Goal: Task Accomplishment & Management: Complete application form

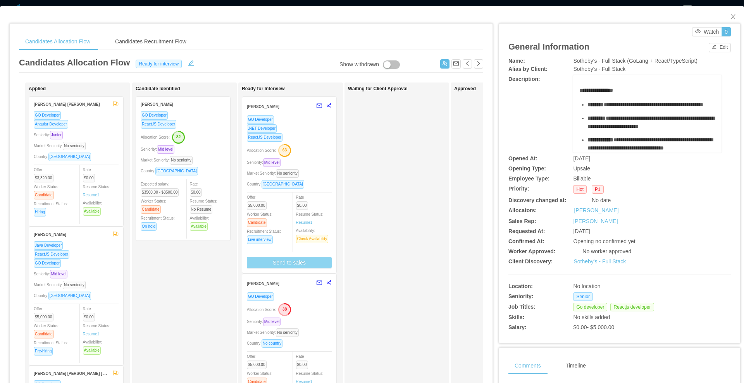
click at [308, 260] on button "Send to sales" at bounding box center [289, 263] width 85 height 12
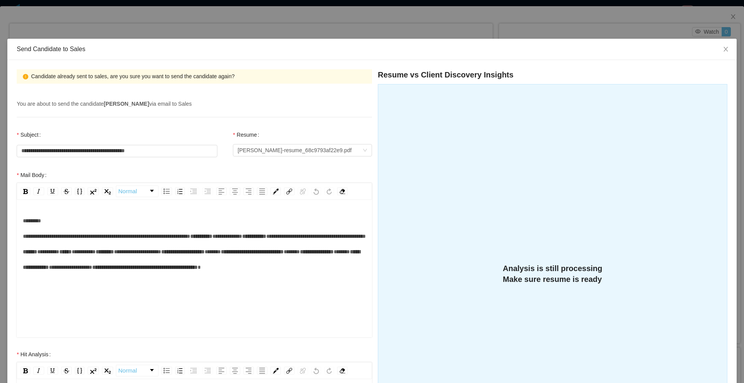
click at [447, 6] on div "**********" at bounding box center [372, 191] width 744 height 383
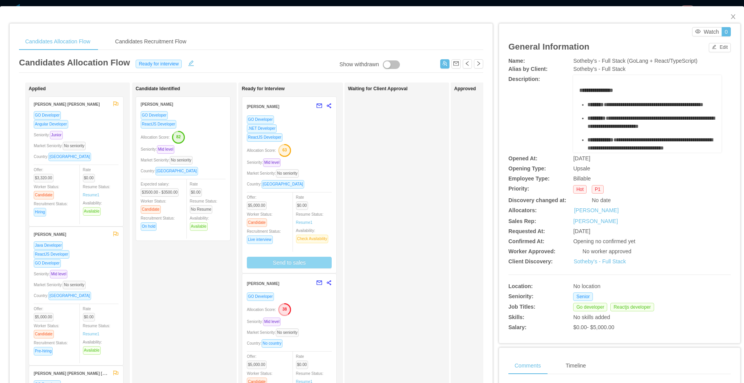
scroll to position [0, 0]
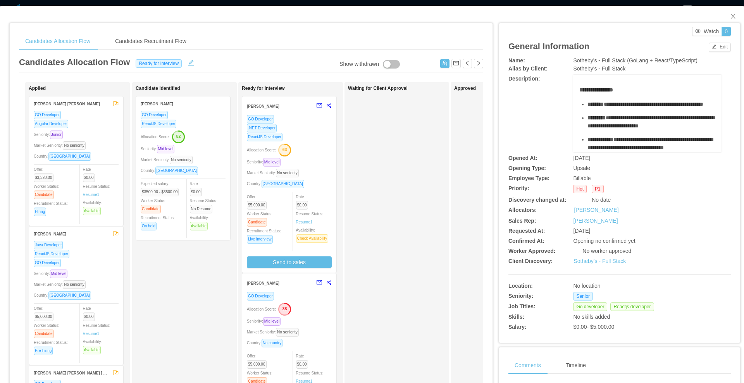
click at [327, 145] on div "Allocation Score: 63" at bounding box center [289, 149] width 85 height 12
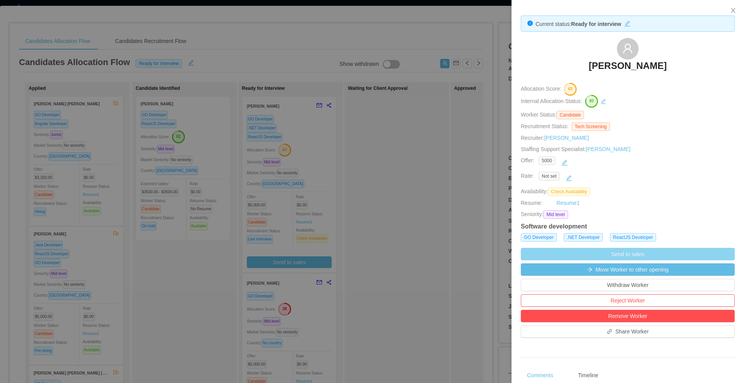
click at [632, 253] on button "Send to sales" at bounding box center [628, 254] width 214 height 12
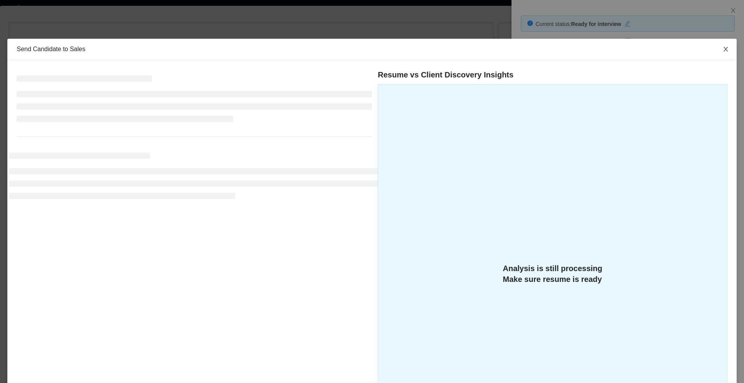
click at [718, 53] on span "Close" at bounding box center [726, 50] width 22 height 22
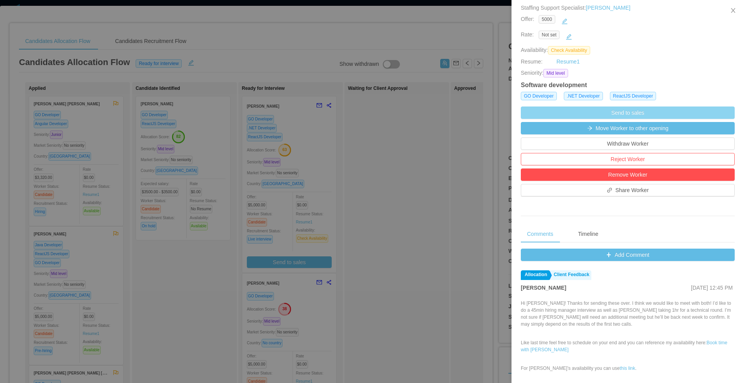
scroll to position [169, 0]
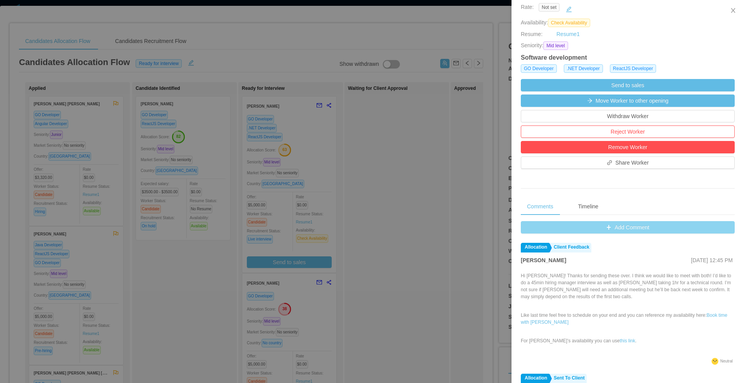
click at [628, 223] on button "Add Comment" at bounding box center [628, 227] width 214 height 12
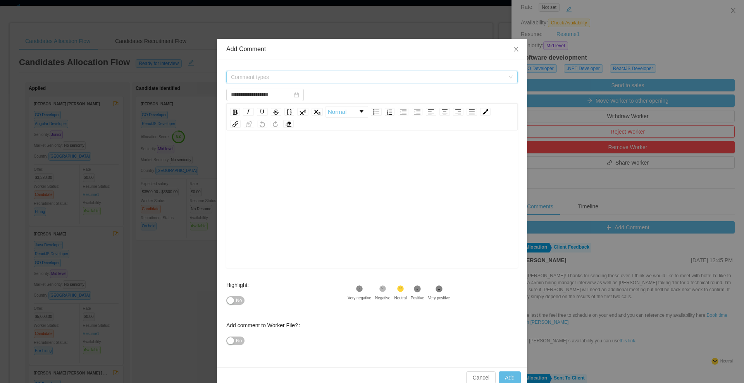
click at [314, 78] on span "Comment types" at bounding box center [368, 77] width 274 height 8
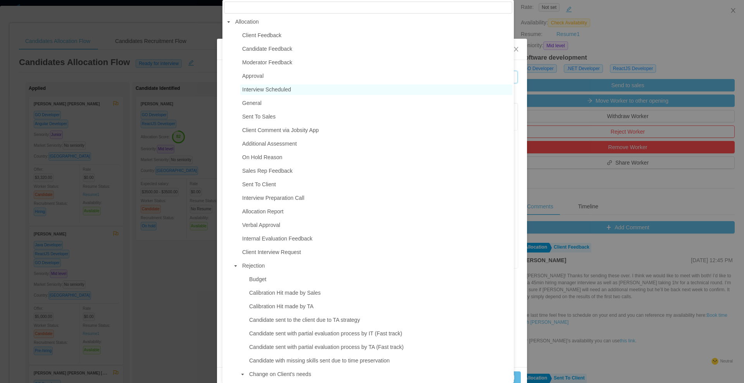
click at [290, 95] on span "Interview Scheduled" at bounding box center [376, 89] width 272 height 10
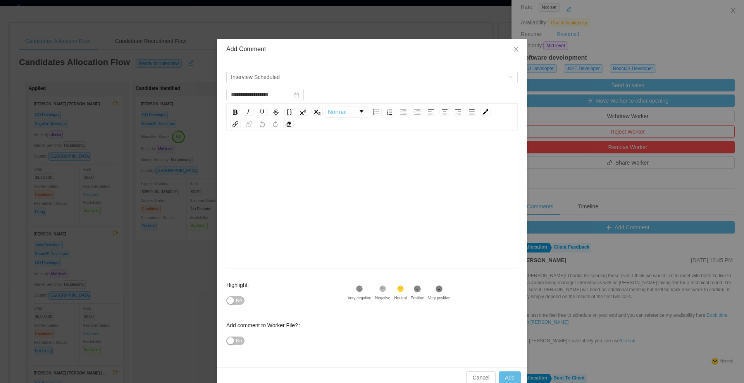
click at [268, 151] on div "rdw-editor" at bounding box center [371, 151] width 279 height 15
click at [232, 301] on button "No" at bounding box center [235, 300] width 18 height 9
click at [236, 337] on span "No" at bounding box center [239, 341] width 6 height 8
type input "**********"
click at [270, 156] on div "rdw-editor" at bounding box center [371, 151] width 279 height 15
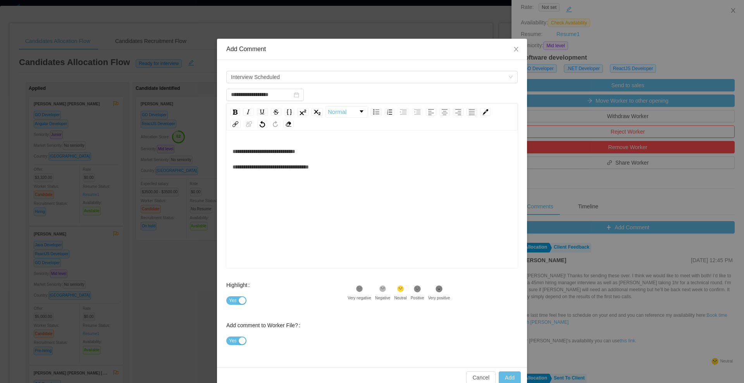
scroll to position [14, 0]
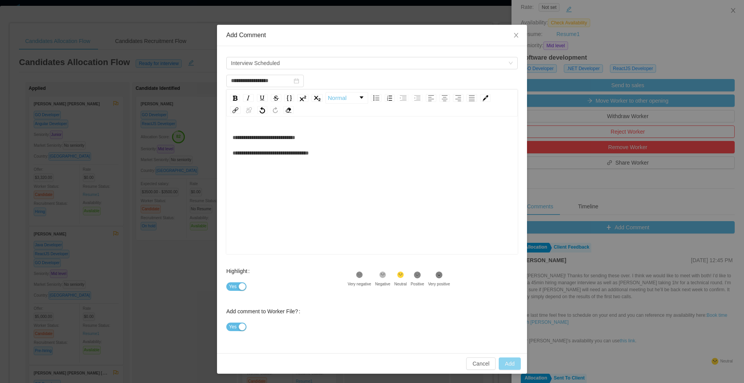
type input "**********"
click at [511, 365] on button "Add" at bounding box center [510, 364] width 22 height 12
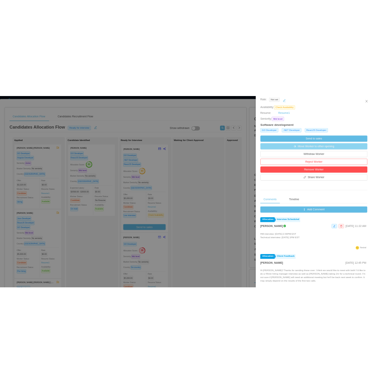
scroll to position [0, 0]
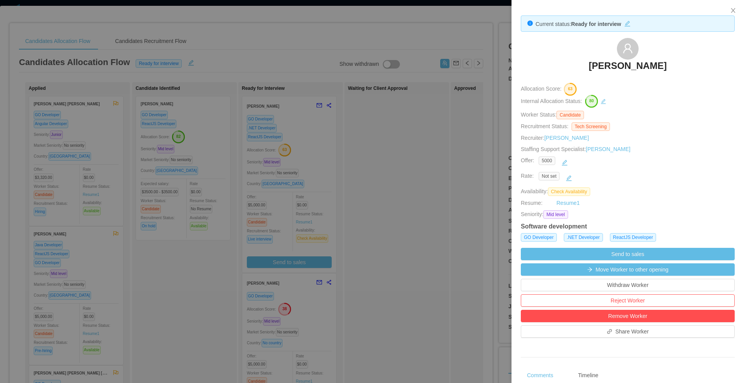
click at [369, 181] on div at bounding box center [372, 191] width 744 height 383
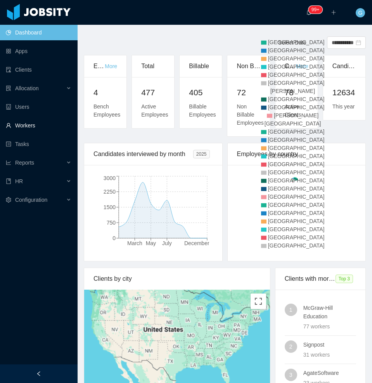
click at [46, 125] on link "Workers" at bounding box center [38, 125] width 65 height 15
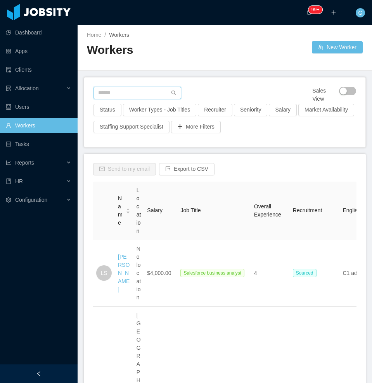
click at [133, 95] on input "text" at bounding box center [137, 93] width 88 height 12
paste input "**********"
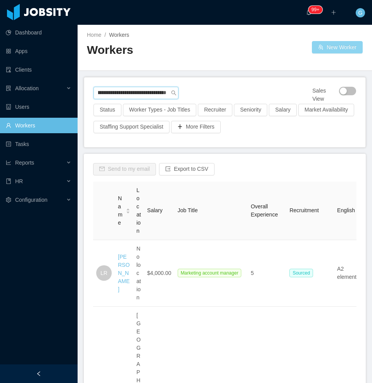
type input "**********"
click at [338, 45] on button "New Worker" at bounding box center [336, 47] width 51 height 12
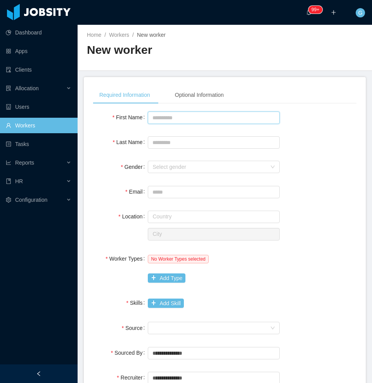
click at [227, 118] on input "First Name" at bounding box center [214, 118] width 132 height 12
type input "*****"
type input "******"
click at [209, 171] on div "Select gender" at bounding box center [210, 167] width 117 height 12
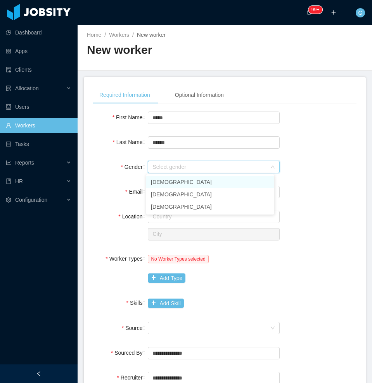
click at [199, 184] on li "[DEMOGRAPHIC_DATA]" at bounding box center [210, 182] width 128 height 12
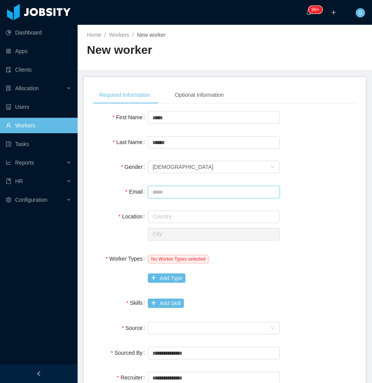
click at [233, 192] on input "Email" at bounding box center [214, 192] width 132 height 12
paste input "**********"
type input "**********"
click at [188, 220] on input "text" at bounding box center [214, 217] width 132 height 12
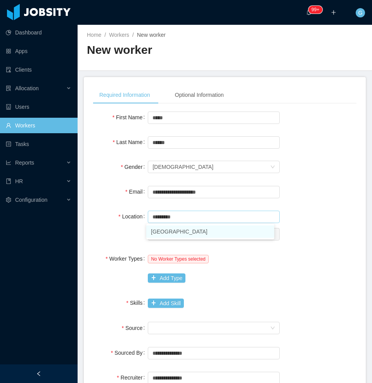
type input "*********"
click at [197, 216] on input "*********" at bounding box center [214, 217] width 132 height 12
click at [187, 226] on li "Argentina" at bounding box center [210, 231] width 128 height 12
click at [181, 231] on input "text" at bounding box center [214, 234] width 132 height 12
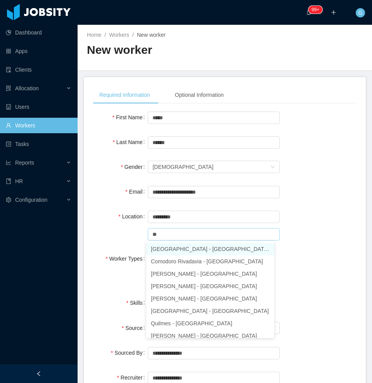
click at [194, 250] on li "Buenos Aires - Buenos Aires, Ciudad Autónoma de" at bounding box center [210, 249] width 128 height 12
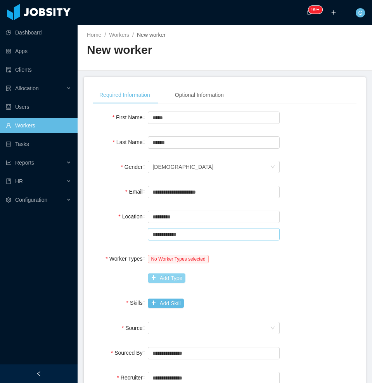
type input "**********"
click at [171, 279] on button "Add Type" at bounding box center [167, 278] width 38 height 9
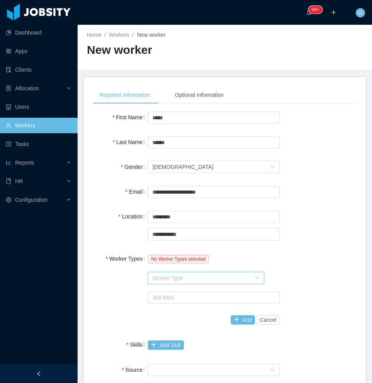
click at [173, 282] on div "Worker Type" at bounding box center [203, 278] width 102 height 12
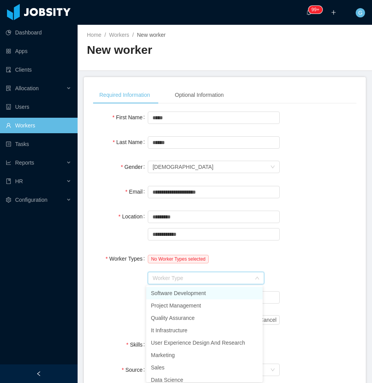
click at [173, 287] on li "Software Development" at bounding box center [204, 293] width 116 height 12
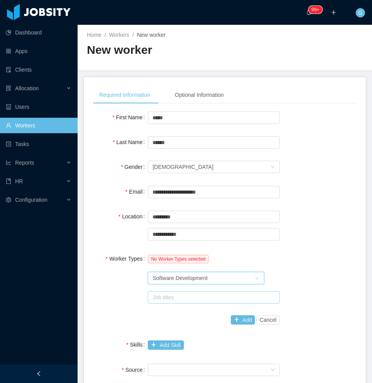
click at [170, 296] on div "Job titles" at bounding box center [211, 298] width 119 height 8
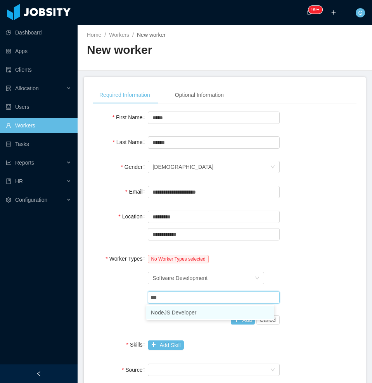
type input "****"
click at [167, 310] on li "NodeJS Developer" at bounding box center [210, 312] width 128 height 12
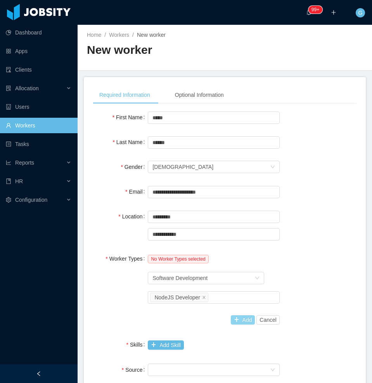
click at [232, 318] on button "Add" at bounding box center [243, 319] width 24 height 9
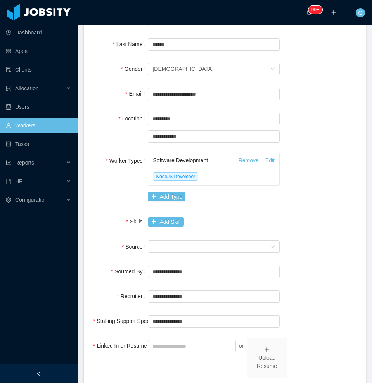
scroll to position [99, 0]
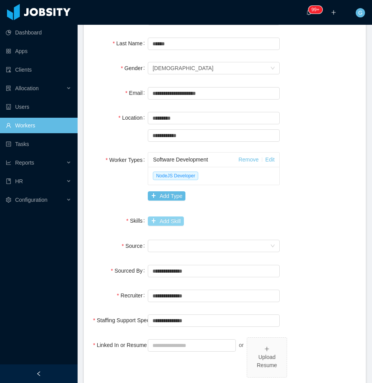
click at [168, 225] on button "Add Skill" at bounding box center [166, 221] width 36 height 9
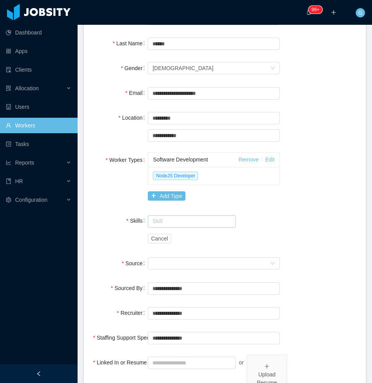
click at [168, 225] on input "text" at bounding box center [192, 221] width 88 height 12
drag, startPoint x: 176, startPoint y: 243, endPoint x: 179, endPoint y: 235, distance: 8.9
click at [179, 235] on ul "Node.js" at bounding box center [188, 236] width 85 height 15
click at [179, 235] on li "Node.js" at bounding box center [188, 236] width 85 height 12
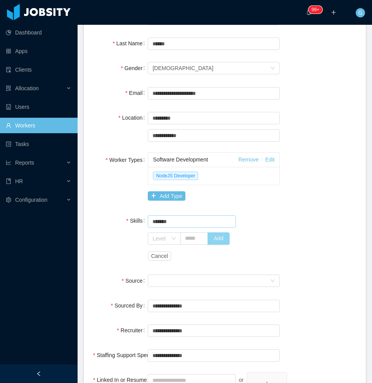
type input "*******"
click at [207, 236] on button "Add" at bounding box center [218, 238] width 22 height 12
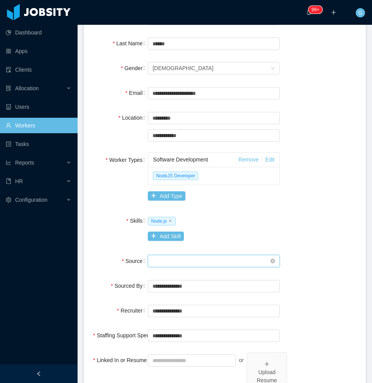
click at [187, 259] on div "Seniority" at bounding box center [210, 261] width 117 height 12
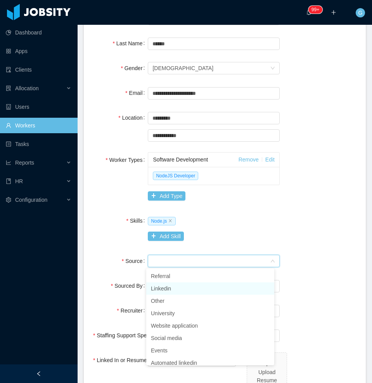
click at [168, 287] on li "Linkedin" at bounding box center [210, 288] width 128 height 12
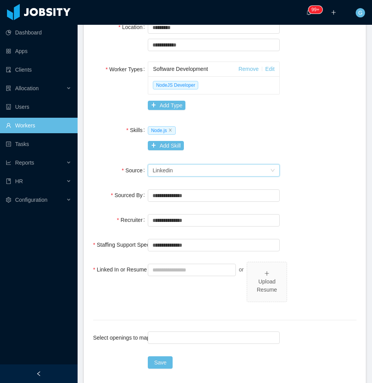
scroll to position [205, 0]
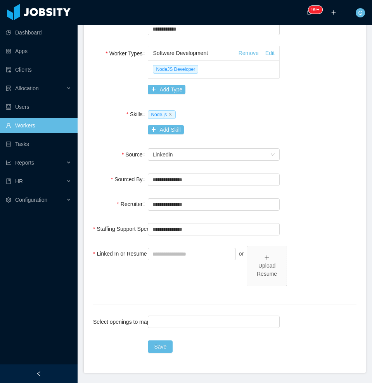
click at [213, 246] on div at bounding box center [192, 253] width 88 height 15
click at [188, 265] on div "or Upload Resume" at bounding box center [214, 270] width 132 height 49
drag, startPoint x: 188, startPoint y: 265, endPoint x: 189, endPoint y: 256, distance: 8.7
click at [189, 256] on div "or Upload Resume" at bounding box center [214, 270] width 132 height 49
click at [189, 256] on input "Linked In or Resume" at bounding box center [192, 254] width 88 height 12
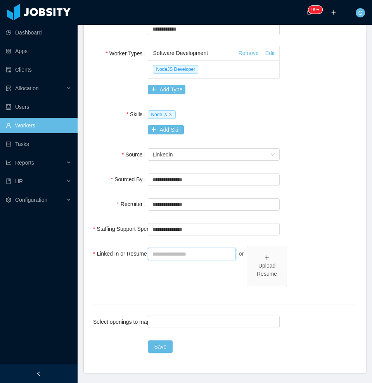
paste input "**********"
type input "**********"
click at [194, 321] on div at bounding box center [212, 322] width 125 height 12
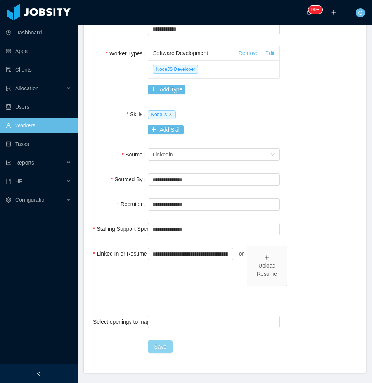
click at [151, 352] on button "Save" at bounding box center [160, 347] width 25 height 12
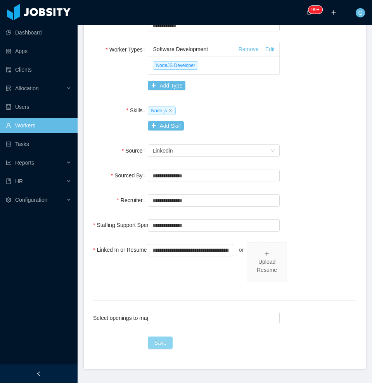
scroll to position [210, 0]
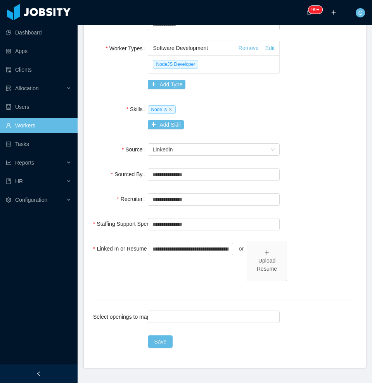
click at [165, 334] on div "Save" at bounding box center [214, 341] width 132 height 15
click at [164, 337] on button "Save" at bounding box center [160, 342] width 25 height 12
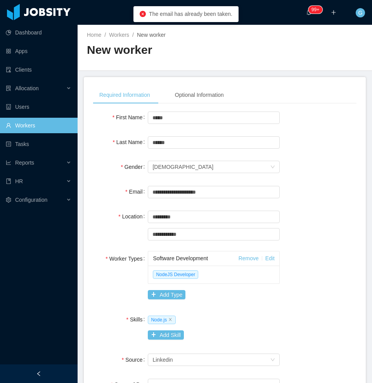
scroll to position [0, 0]
click at [183, 190] on input "**********" at bounding box center [214, 192] width 132 height 12
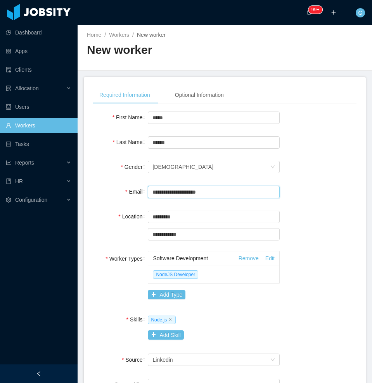
click at [183, 190] on input "**********" at bounding box center [214, 192] width 132 height 12
click at [48, 132] on link "Workers" at bounding box center [38, 125] width 65 height 15
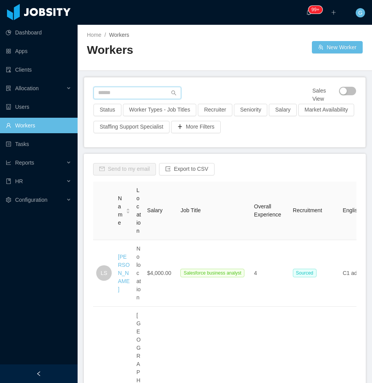
click at [131, 95] on input "text" at bounding box center [137, 93] width 88 height 12
paste input "**********"
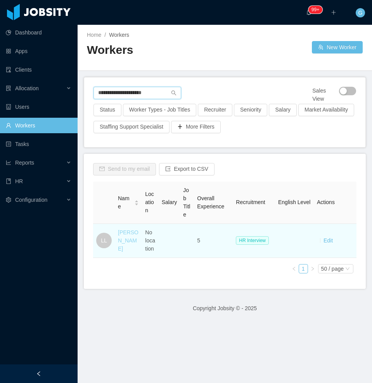
type input "**********"
click at [120, 239] on link "Lucas Llopis" at bounding box center [128, 240] width 21 height 22
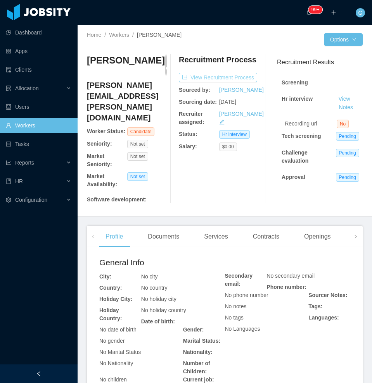
click at [215, 77] on button "View Recruitment Process" at bounding box center [218, 77] width 78 height 9
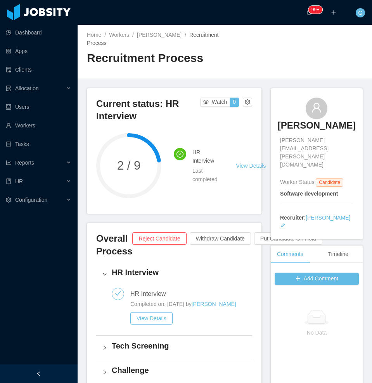
click at [315, 124] on h3 "Lucas Llopis" at bounding box center [316, 125] width 78 height 12
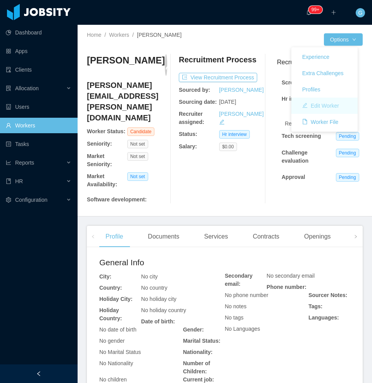
click at [316, 107] on button "Edit Worker" at bounding box center [320, 106] width 49 height 12
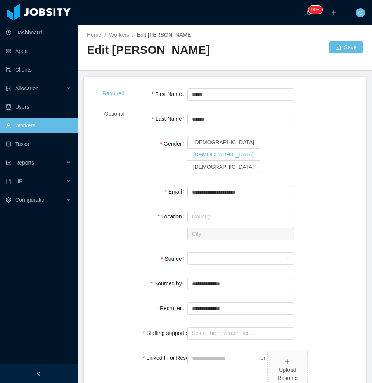
click at [228, 151] on span "Male" at bounding box center [223, 154] width 61 height 6
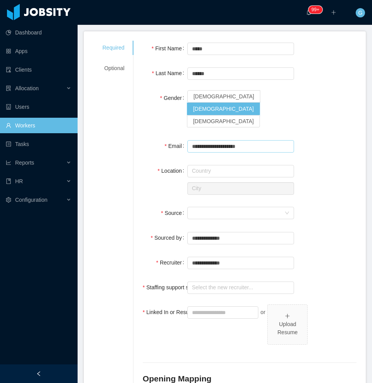
scroll to position [50, 0]
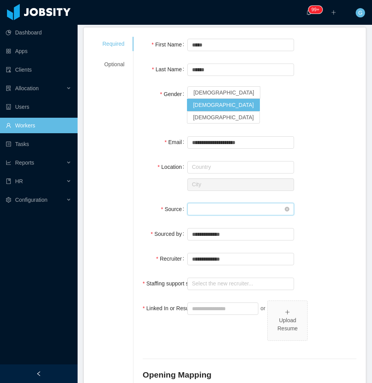
click at [210, 203] on div "Seniority" at bounding box center [238, 209] width 93 height 12
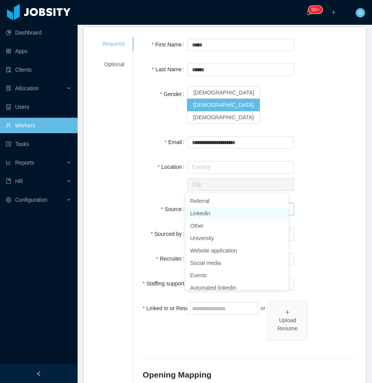
click at [200, 210] on li "Linkedin" at bounding box center [236, 213] width 103 height 12
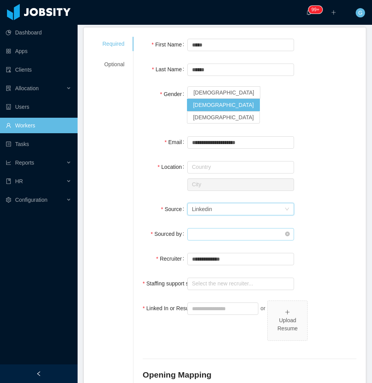
click at [228, 228] on input "text" at bounding box center [240, 234] width 107 height 12
click at [212, 225] on li "[PERSON_NAME]" at bounding box center [236, 226] width 103 height 12
type input "**********"
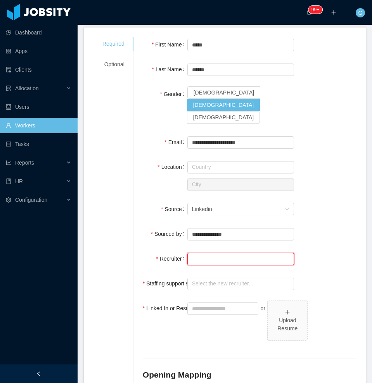
click at [209, 253] on input "text" at bounding box center [240, 259] width 107 height 12
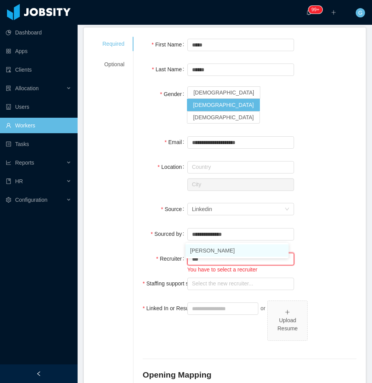
click at [213, 247] on li "[PERSON_NAME]" at bounding box center [236, 250] width 103 height 12
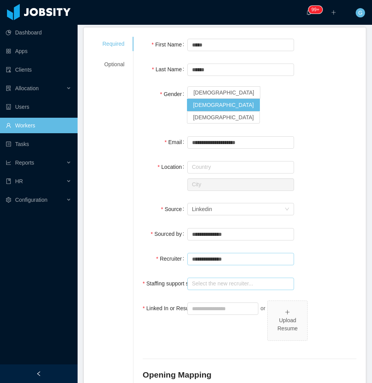
type input "**********"
click at [211, 278] on input "text" at bounding box center [240, 284] width 107 height 12
click at [212, 270] on li "Guido Fernandez" at bounding box center [236, 275] width 103 height 12
type input "**********"
click at [202, 303] on input "Linked In or Resume" at bounding box center [222, 309] width 71 height 12
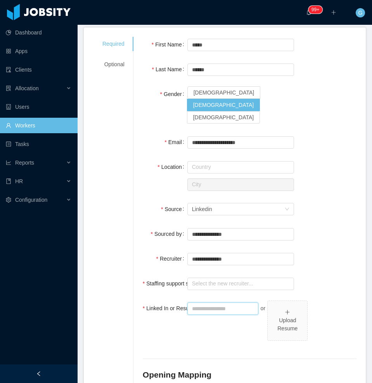
paste input "**********"
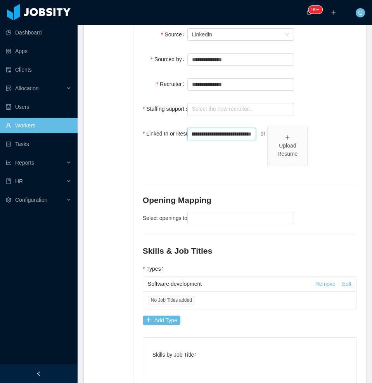
scroll to position [231, 0]
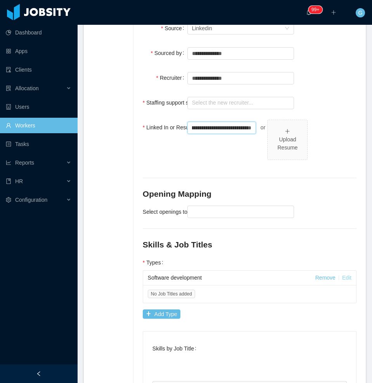
type input "**********"
click at [342, 275] on link "Edit" at bounding box center [346, 278] width 9 height 6
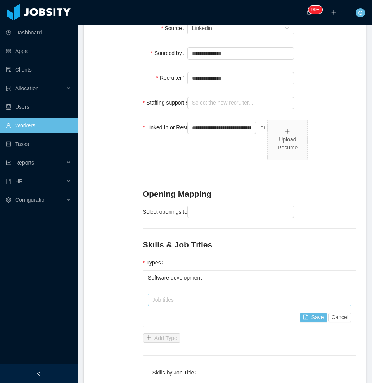
click at [195, 294] on div "Job titles" at bounding box center [248, 300] width 196 height 12
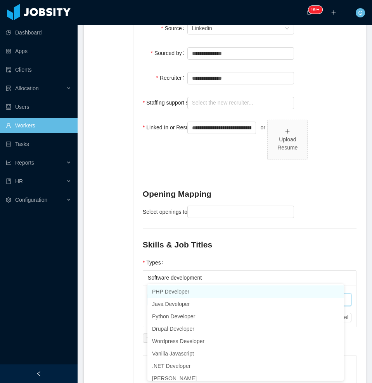
type input "**"
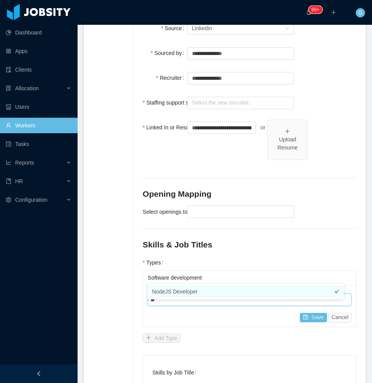
click at [190, 289] on li "NodeJS Developer" at bounding box center [245, 292] width 196 height 12
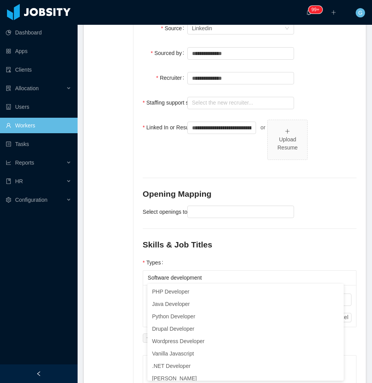
click at [105, 279] on div "**********" at bounding box center [224, 149] width 263 height 587
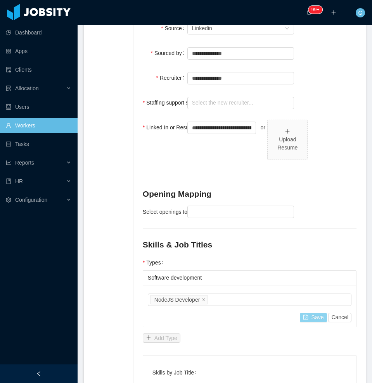
click at [308, 313] on button "Save" at bounding box center [312, 317] width 27 height 9
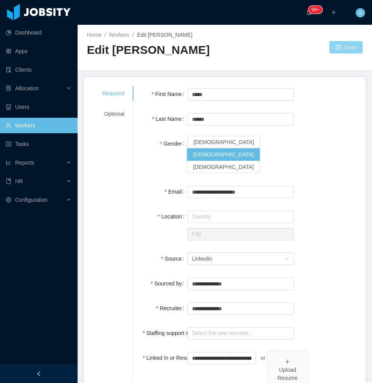
click at [339, 41] on button "Save" at bounding box center [345, 47] width 33 height 12
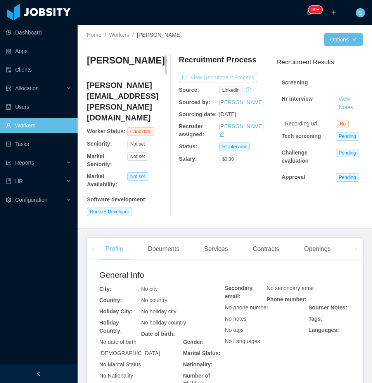
click at [212, 80] on button "View Recruitment Process" at bounding box center [218, 77] width 78 height 9
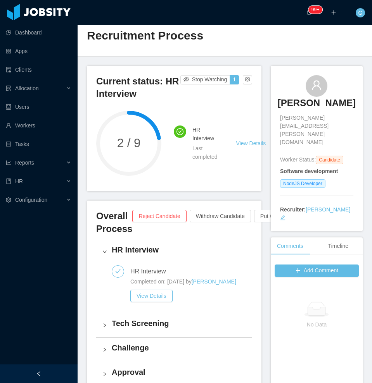
scroll to position [9, 0]
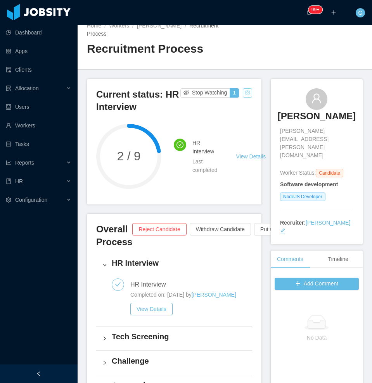
click at [243, 91] on button "button" at bounding box center [247, 92] width 9 height 9
click at [237, 117] on div "Change status" at bounding box center [225, 117] width 35 height 9
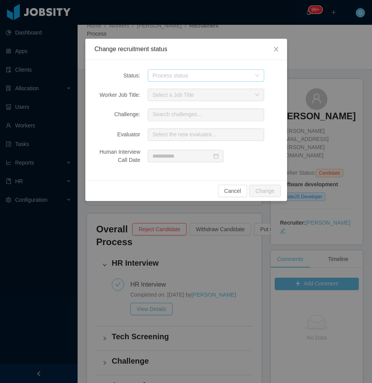
click at [193, 76] on div "Process status" at bounding box center [201, 76] width 98 height 8
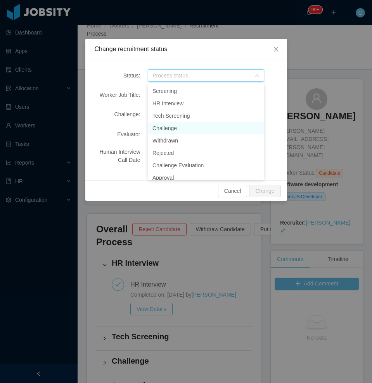
scroll to position [92, 0]
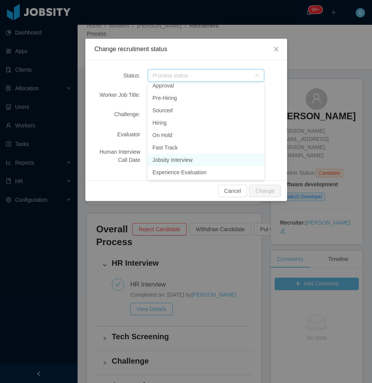
click at [179, 160] on li "Jobsity Interview" at bounding box center [206, 160] width 116 height 12
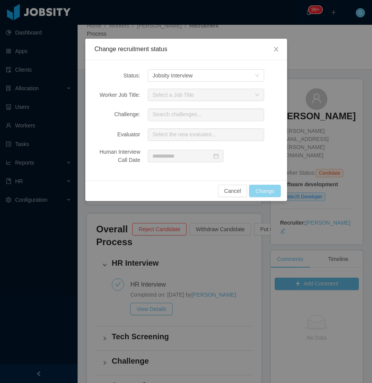
click at [259, 185] on button "Change" at bounding box center [264, 191] width 31 height 12
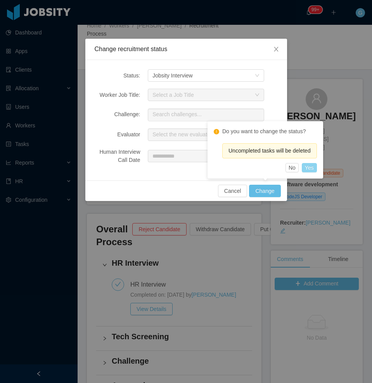
click at [305, 170] on button "Yes" at bounding box center [308, 167] width 15 height 9
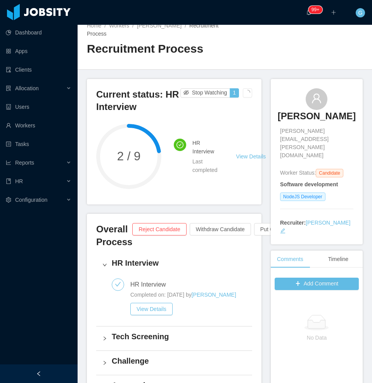
click at [305, 193] on span "NodeJS Developer" at bounding box center [302, 197] width 45 height 9
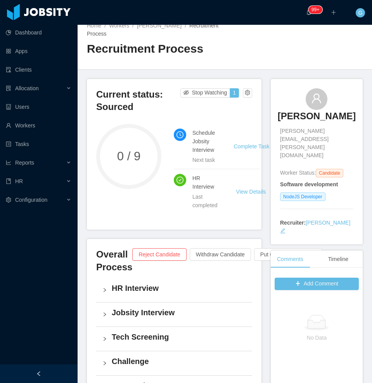
scroll to position [194, 0]
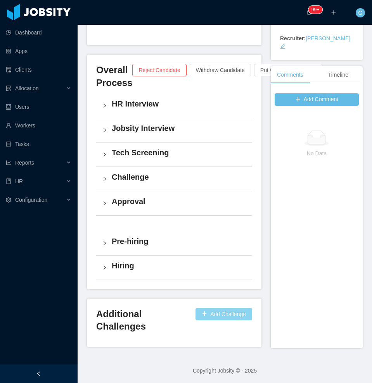
click at [214, 316] on button "Add Challenge" at bounding box center [223, 314] width 57 height 12
click at [243, 291] on button "OK" at bounding box center [241, 291] width 14 height 9
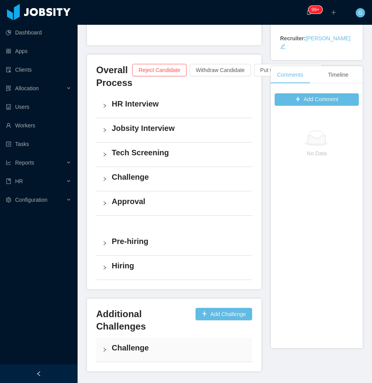
scroll to position [218, 0]
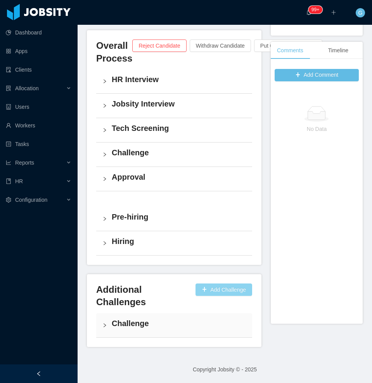
click at [203, 287] on button "Add Challenge" at bounding box center [223, 290] width 57 height 12
click at [158, 326] on h4 "Challenge" at bounding box center [179, 323] width 134 height 11
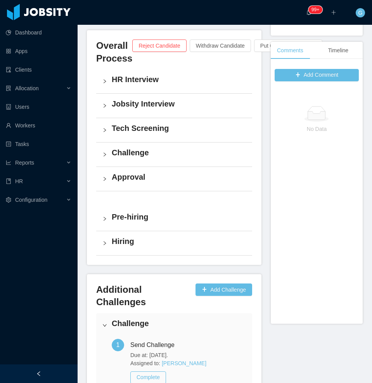
scroll to position [275, 0]
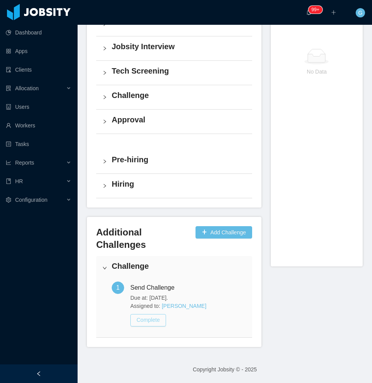
click at [151, 322] on button "Complete" at bounding box center [148, 320] width 36 height 12
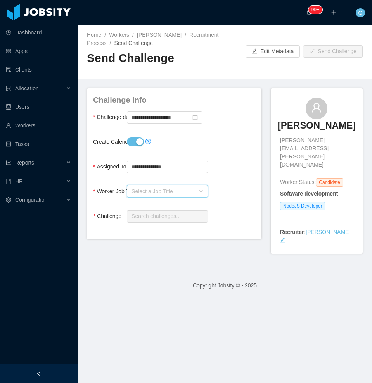
click at [157, 186] on div "Select a Job Title" at bounding box center [164, 192] width 67 height 12
click at [148, 218] on li "NodeJS Developer" at bounding box center [165, 219] width 79 height 12
click at [148, 218] on input "text" at bounding box center [167, 216] width 81 height 12
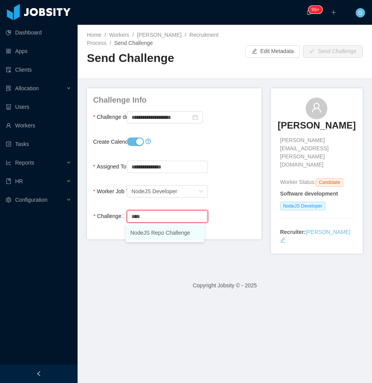
click at [167, 238] on li "NodeJS Repo Challenge" at bounding box center [165, 232] width 79 height 15
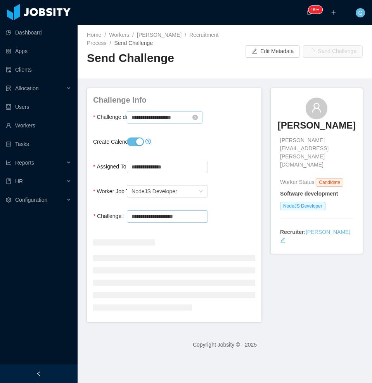
type input "**********"
click at [162, 119] on input "**********" at bounding box center [165, 117] width 76 height 12
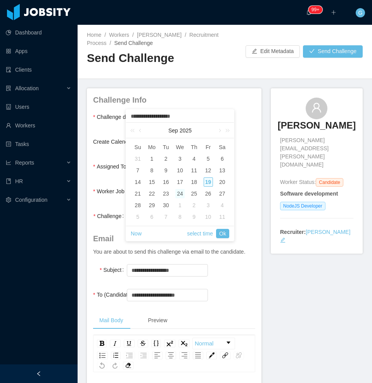
click at [177, 192] on div "24" at bounding box center [179, 193] width 9 height 9
type input "**********"
click at [200, 234] on link "select time" at bounding box center [200, 233] width 26 height 15
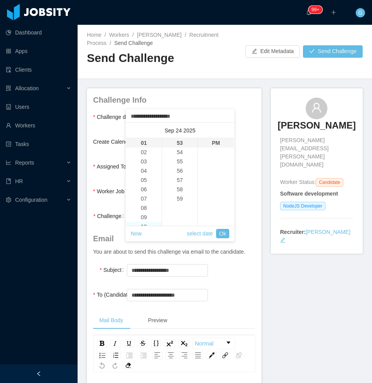
scroll to position [102, 0]
click at [142, 140] on li "11" at bounding box center [144, 142] width 36 height 9
type input "**********"
click at [182, 198] on li "59" at bounding box center [180, 198] width 36 height 9
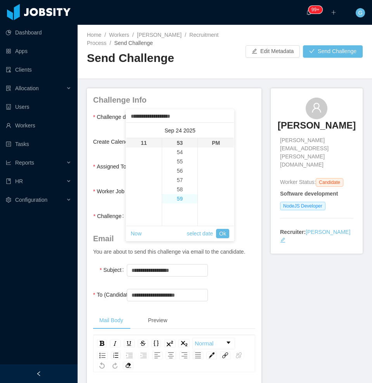
type input "**********"
click at [225, 235] on link "Ok" at bounding box center [222, 233] width 13 height 9
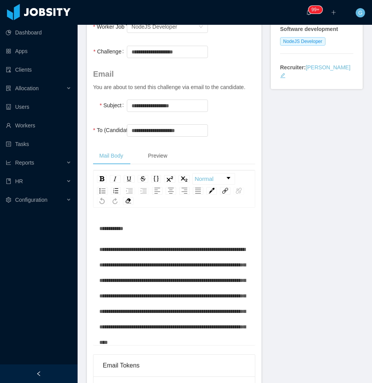
scroll to position [0, 0]
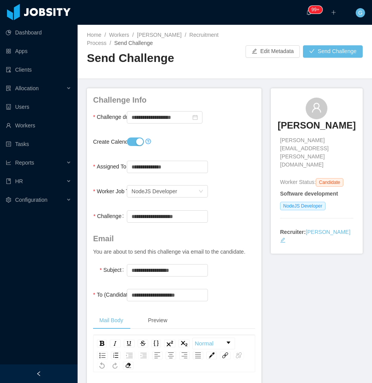
click at [134, 144] on button "Create Calendar Event?" at bounding box center [135, 142] width 17 height 9
click at [329, 57] on button "Send Challenge" at bounding box center [333, 51] width 60 height 12
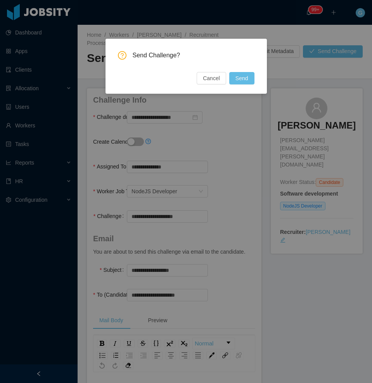
click at [236, 85] on div "Send Challenge? Cancel Send" at bounding box center [185, 66] width 161 height 55
click at [244, 78] on button "Send" at bounding box center [241, 78] width 25 height 12
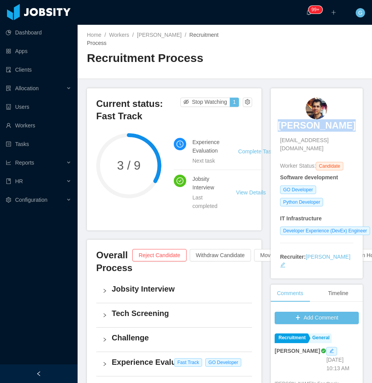
drag, startPoint x: 276, startPoint y: 131, endPoint x: 345, endPoint y: 130, distance: 69.4
click at [345, 130] on div "[PERSON_NAME] [EMAIL_ADDRESS][DOMAIN_NAME]" at bounding box center [316, 125] width 73 height 55
copy h3 "[PERSON_NAME]"
click at [319, 128] on h3 "[PERSON_NAME]" at bounding box center [316, 125] width 78 height 12
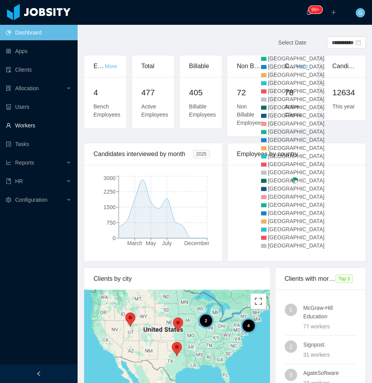
click at [34, 122] on link "Workers" at bounding box center [38, 125] width 65 height 15
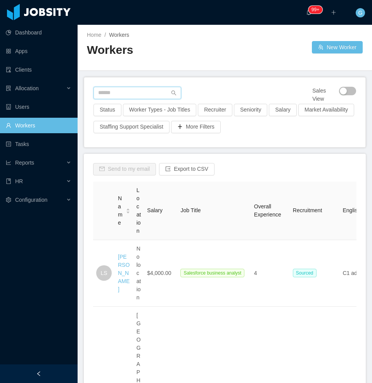
click at [127, 90] on input "text" at bounding box center [137, 93] width 88 height 12
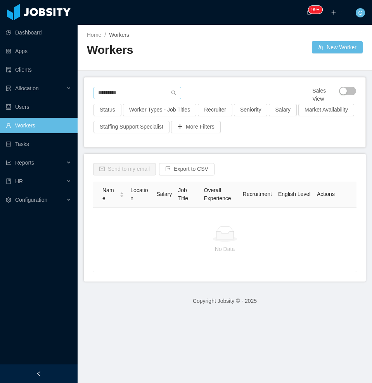
drag, startPoint x: 154, startPoint y: 84, endPoint x: 151, endPoint y: 91, distance: 8.0
click at [151, 91] on div "********* Sales View Status Worker Types - Job Titles Recruiter Seniority Salar…" at bounding box center [224, 112] width 281 height 70
click at [151, 91] on input "*********" at bounding box center [137, 93] width 88 height 12
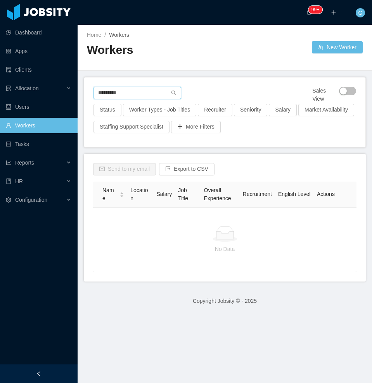
click at [151, 91] on input "*********" at bounding box center [137, 93] width 88 height 12
click at [136, 95] on input "*********" at bounding box center [137, 93] width 88 height 12
paste input "**********"
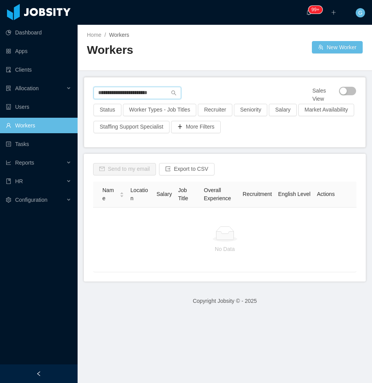
scroll to position [0, 3]
click at [121, 92] on input "**********" at bounding box center [135, 93] width 85 height 12
drag, startPoint x: 121, startPoint y: 92, endPoint x: 64, endPoint y: 91, distance: 57.0
click at [64, 91] on section "**********" at bounding box center [186, 191] width 372 height 383
type input "**********"
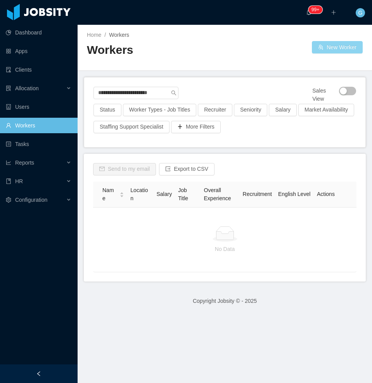
click at [324, 46] on button "New Worker" at bounding box center [336, 47] width 51 height 12
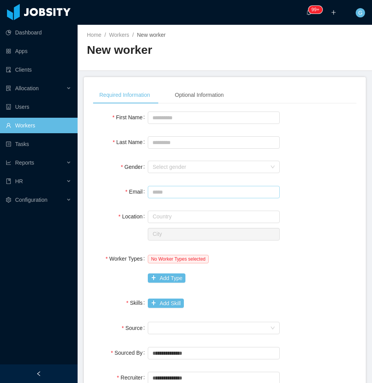
drag, startPoint x: 186, startPoint y: 182, endPoint x: 183, endPoint y: 188, distance: 6.4
click at [183, 188] on div "**********" at bounding box center [224, 311] width 263 height 403
click at [183, 188] on input "Email" at bounding box center [214, 192] width 132 height 12
paste input "**********"
type input "**********"
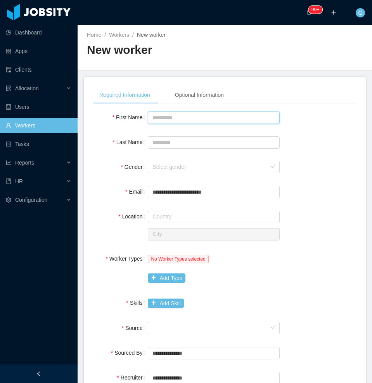
click at [179, 121] on input "First Name" at bounding box center [214, 118] width 132 height 12
type input "******"
click at [198, 139] on input "****" at bounding box center [214, 142] width 132 height 12
click at [189, 165] on div "Select gender" at bounding box center [209, 167] width 114 height 8
type input "********"
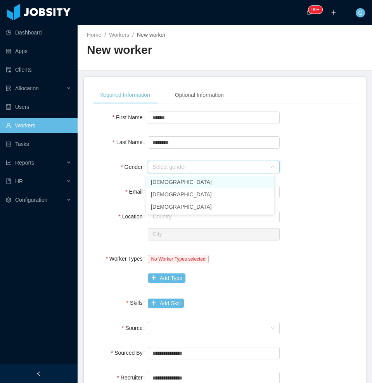
click at [176, 182] on li "Male" at bounding box center [210, 182] width 128 height 12
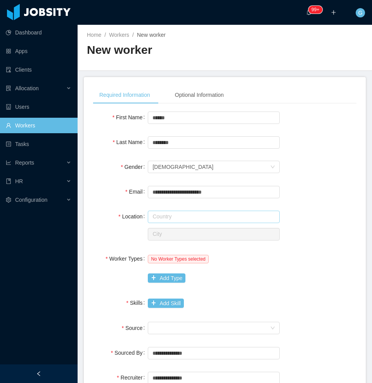
click at [169, 218] on input "text" at bounding box center [214, 217] width 132 height 12
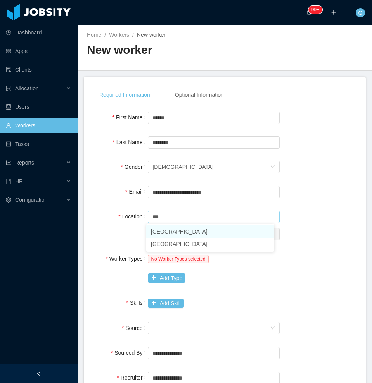
click at [164, 233] on li "[GEOGRAPHIC_DATA]" at bounding box center [210, 231] width 128 height 12
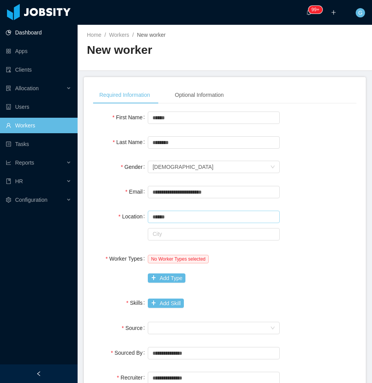
type input "******"
click at [213, 231] on input "text" at bounding box center [214, 234] width 132 height 12
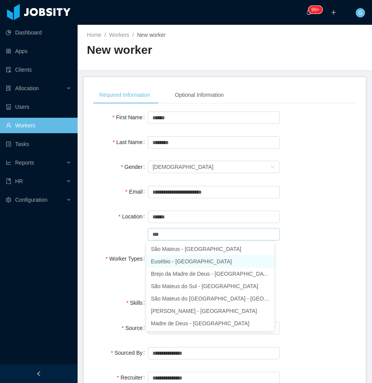
click at [179, 265] on li "Eusébio - Ceará" at bounding box center [210, 261] width 128 height 12
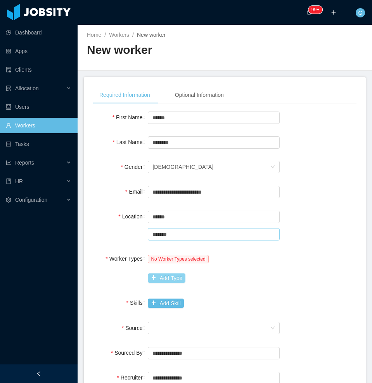
type input "*******"
click at [158, 277] on button "Add Type" at bounding box center [167, 278] width 38 height 9
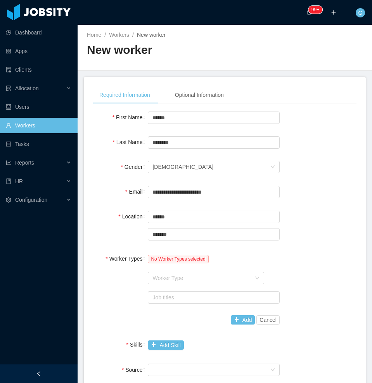
click at [158, 277] on div "Worker Type" at bounding box center [201, 278] width 98 height 8
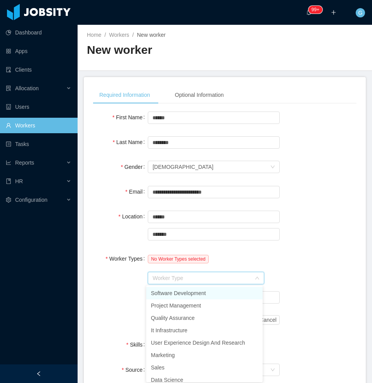
click at [167, 292] on li "Software Development" at bounding box center [204, 293] width 116 height 12
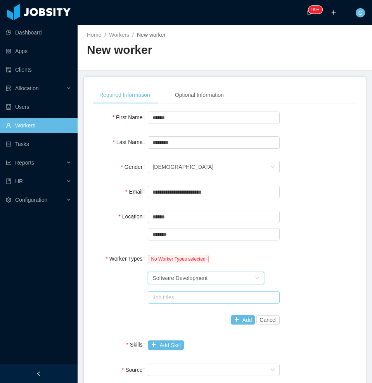
click at [165, 297] on div "Job titles" at bounding box center [211, 298] width 119 height 8
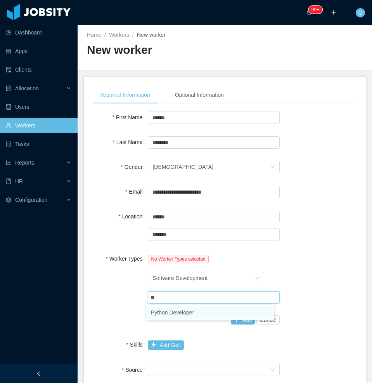
type input "***"
click at [172, 316] on li "Python Developer" at bounding box center [210, 312] width 128 height 12
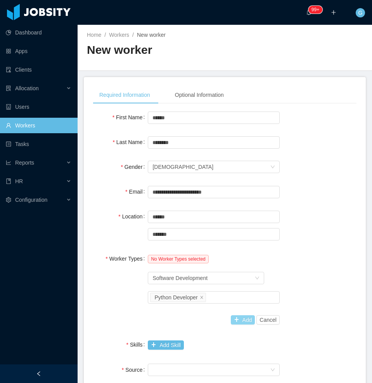
click at [241, 317] on button "Add" at bounding box center [243, 319] width 24 height 9
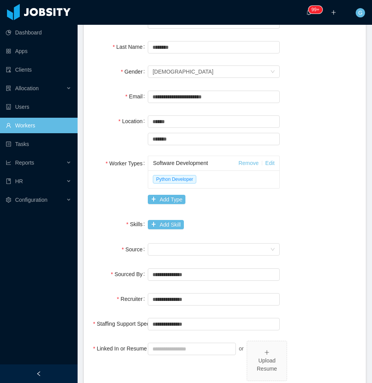
scroll to position [97, 0]
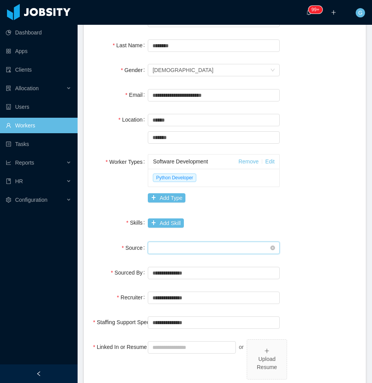
click at [190, 243] on div "Seniority" at bounding box center [210, 248] width 117 height 12
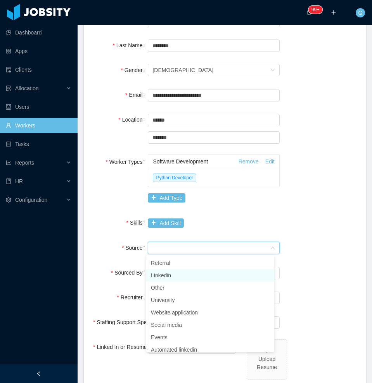
click at [178, 271] on li "Linkedin" at bounding box center [210, 275] width 128 height 12
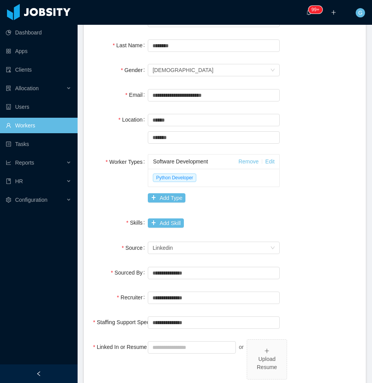
click at [162, 228] on div "Add Skill" at bounding box center [214, 223] width 132 height 16
click at [160, 225] on button "Add Skill" at bounding box center [166, 223] width 36 height 9
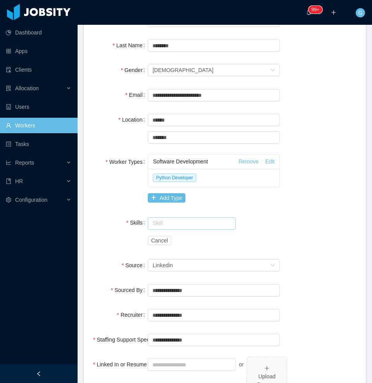
click at [157, 222] on input "text" at bounding box center [192, 223] width 88 height 12
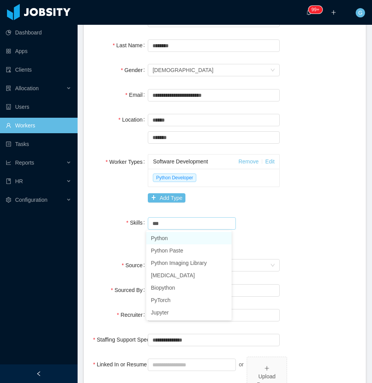
click at [182, 236] on li "Python" at bounding box center [188, 238] width 85 height 12
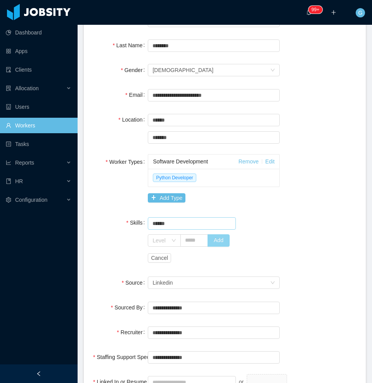
type input "******"
click at [215, 235] on button "Add" at bounding box center [218, 240] width 22 height 12
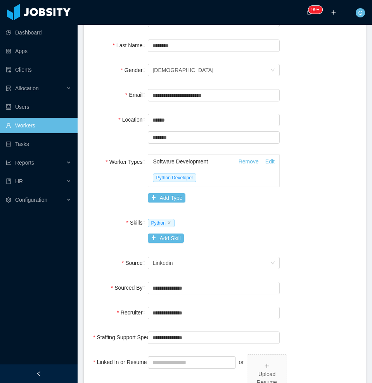
scroll to position [228, 0]
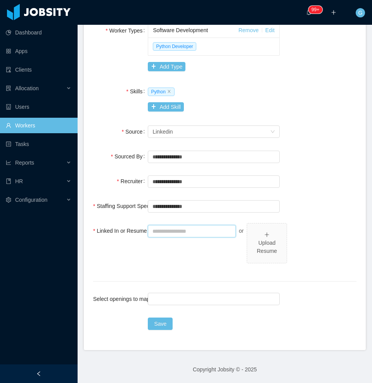
click at [186, 236] on input "Linked In or Resume" at bounding box center [192, 231] width 88 height 12
paste input "**********"
type input "**********"
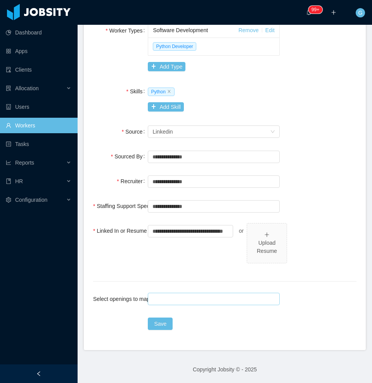
click at [196, 295] on div at bounding box center [212, 299] width 125 height 12
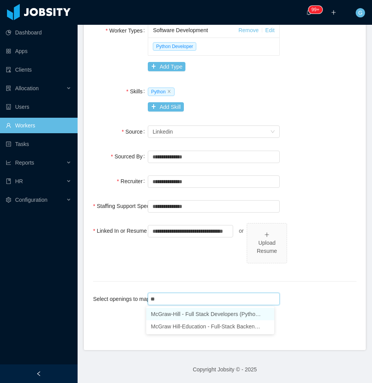
type input "***"
click at [196, 312] on li "McGraw-Hill - Full Stack Developers (Python + Angular) [Agustin Bustament's bac…" at bounding box center [210, 314] width 128 height 12
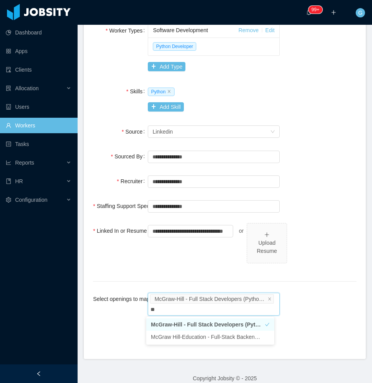
type input "***"
click at [198, 341] on li "McGraw Hill-Education - Full-Stack Backend Developer (Python + Angular)" at bounding box center [210, 337] width 128 height 12
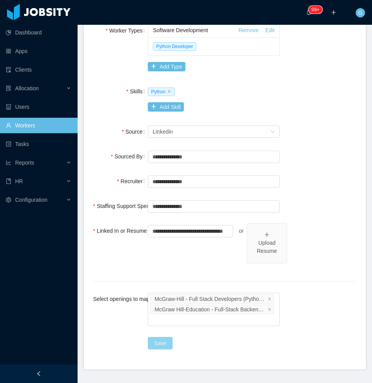
click at [155, 345] on button "Save" at bounding box center [160, 343] width 25 height 12
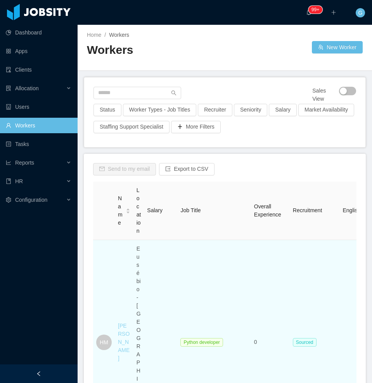
click at [126, 323] on link "Howard Medeiros" at bounding box center [124, 342] width 12 height 39
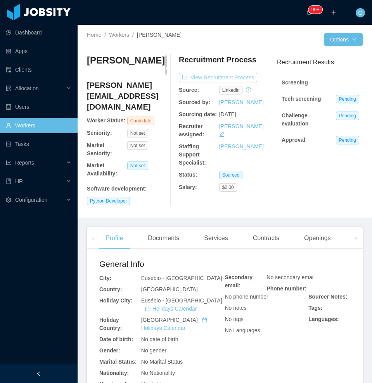
click at [225, 80] on button "View Recruitment Process" at bounding box center [218, 77] width 78 height 9
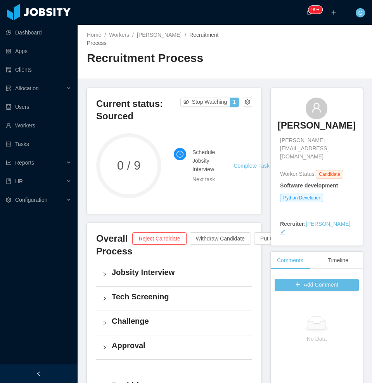
click at [114, 276] on h4 "Jobsity Interview" at bounding box center [179, 272] width 134 height 11
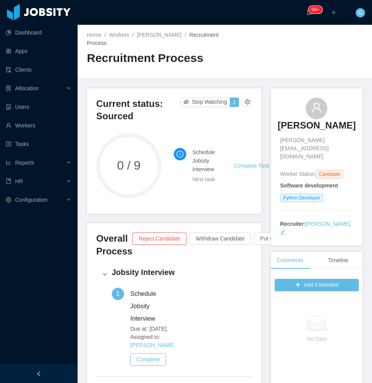
scroll to position [95, 0]
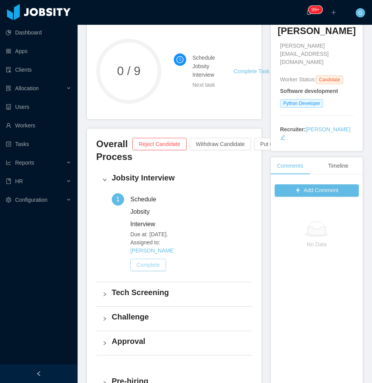
click at [159, 271] on button "Complete" at bounding box center [148, 265] width 36 height 12
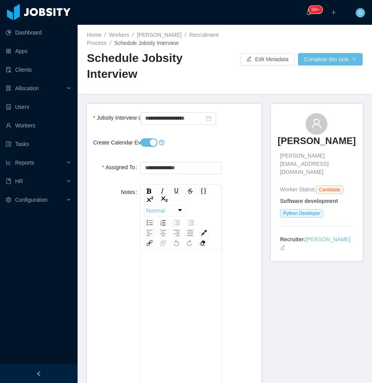
click at [148, 145] on button "Create Calendar Event?" at bounding box center [148, 142] width 17 height 9
drag, startPoint x: 325, startPoint y: 52, endPoint x: 319, endPoint y: 62, distance: 11.8
click at [319, 62] on div "Home / Workers / Howard Medeiros / Recruitment Process / Schedule Jobsity Inter…" at bounding box center [224, 60] width 294 height 70
click at [319, 62] on button "Complete this task" at bounding box center [330, 59] width 65 height 12
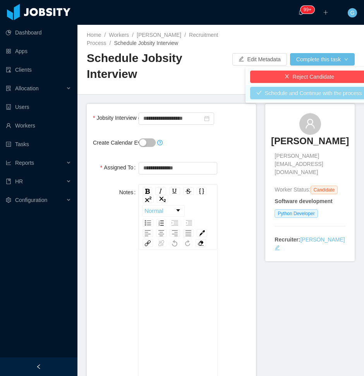
click at [300, 88] on button "Schedule and Continue with the process" at bounding box center [309, 93] width 118 height 12
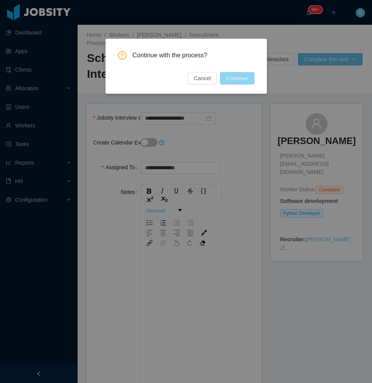
click at [237, 80] on button "Continue" at bounding box center [237, 78] width 34 height 12
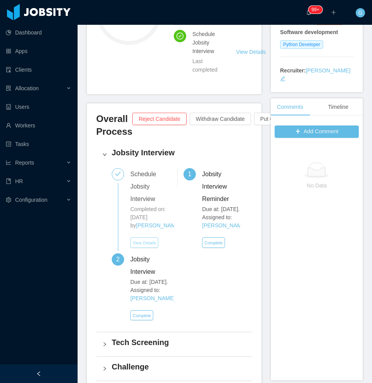
scroll to position [161, 0]
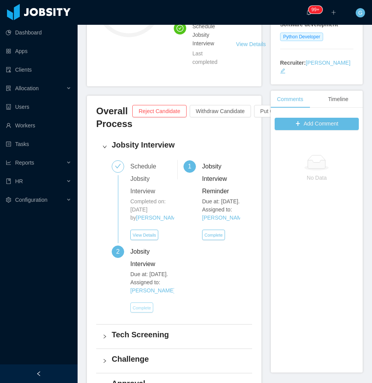
click at [145, 313] on button "Complete" at bounding box center [141, 308] width 23 height 10
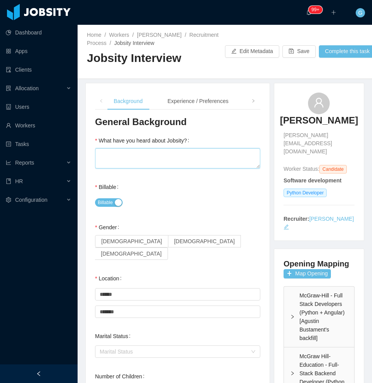
click at [230, 163] on textarea "What have you heard about Jobsity?" at bounding box center [177, 158] width 165 height 20
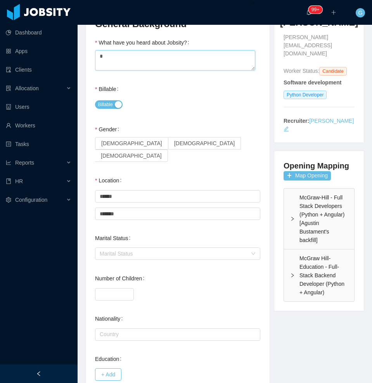
scroll to position [99, 0]
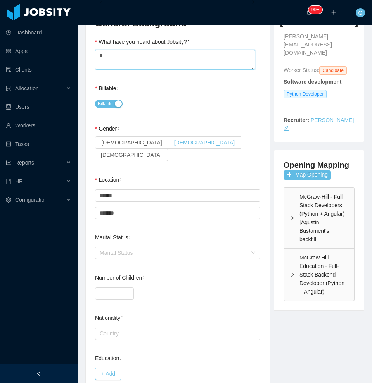
type textarea "*"
click at [174, 140] on span "Male" at bounding box center [204, 142] width 61 height 6
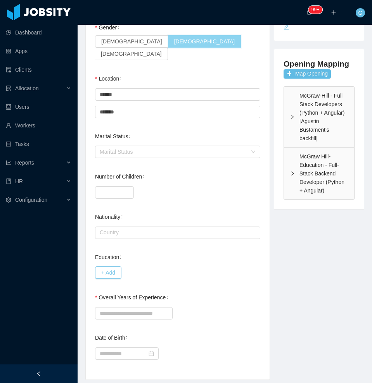
scroll to position [205, 0]
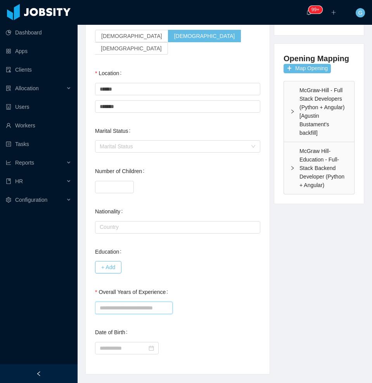
click at [119, 302] on input "Overall Years of Experience" at bounding box center [133, 308] width 77 height 12
type input "*"
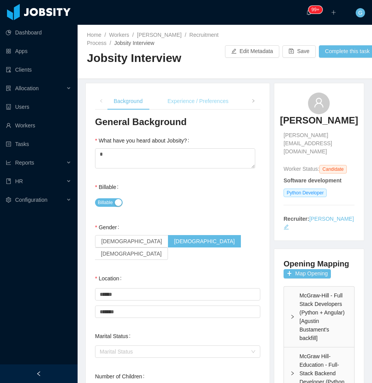
type input "*"
click at [188, 101] on div "Experience / Preferences" at bounding box center [197, 101] width 73 height 17
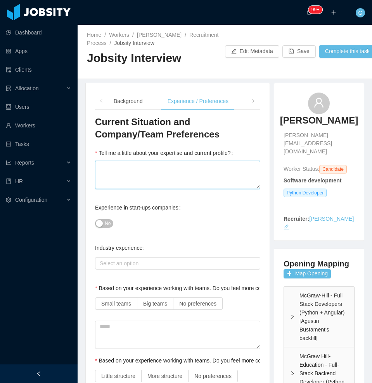
click at [129, 164] on textarea "Tell me a little about your expertise and current profile?" at bounding box center [177, 175] width 165 height 28
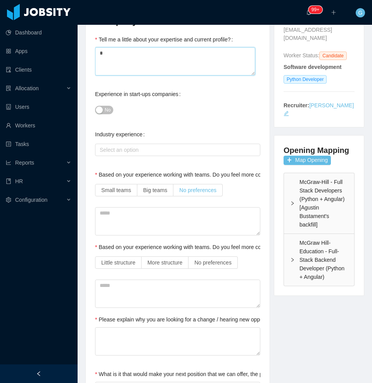
type textarea "*"
click at [184, 187] on span "No preferences" at bounding box center [197, 190] width 37 height 6
click at [205, 258] on label "No preferences" at bounding box center [212, 262] width 49 height 12
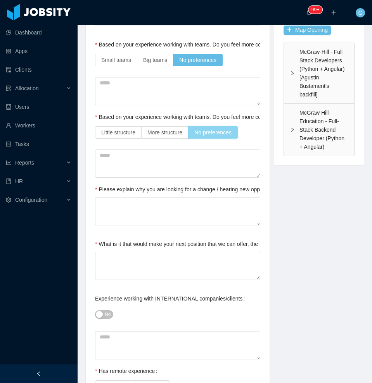
scroll to position [251, 0]
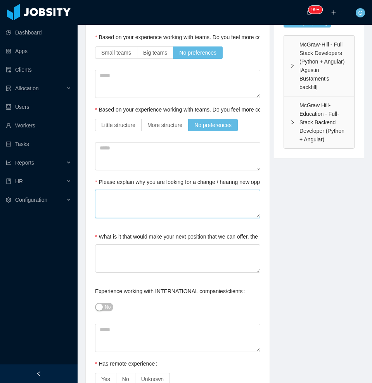
click at [119, 209] on textarea "Please explain why you are looking for a change / hearing new opportunities" at bounding box center [177, 204] width 165 height 28
type textarea "*"
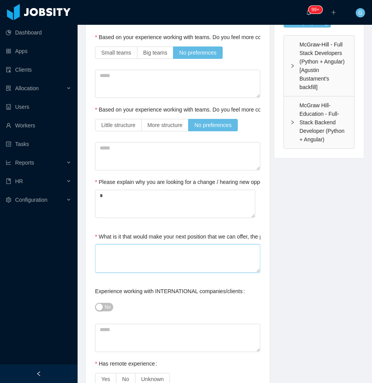
click at [107, 255] on textarea "What is it that would make your next position that we can offer, the perfect on…" at bounding box center [177, 258] width 165 height 28
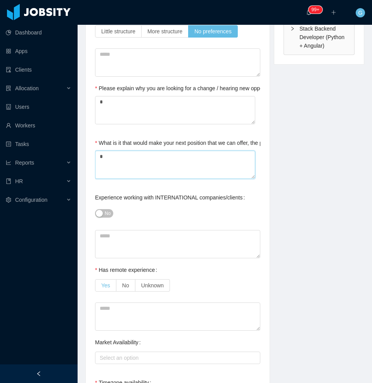
type textarea "*"
click at [107, 280] on label "Yes" at bounding box center [105, 285] width 21 height 12
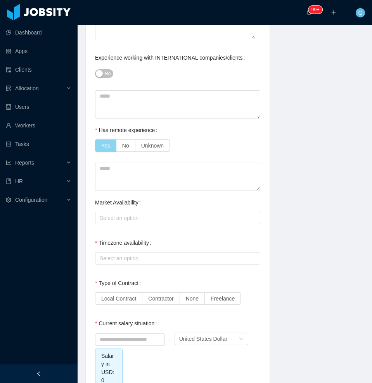
scroll to position [487, 0]
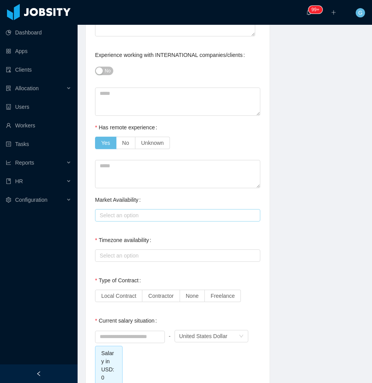
click at [142, 215] on div "Select an option" at bounding box center [176, 216] width 152 height 8
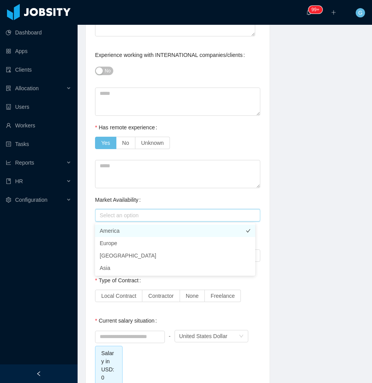
click at [132, 226] on li "America" at bounding box center [175, 231] width 160 height 12
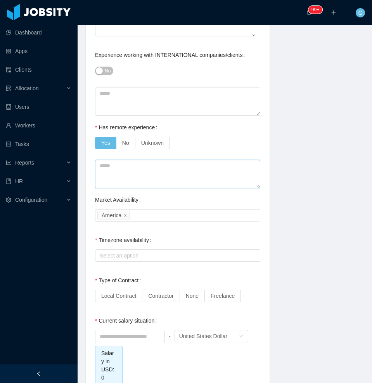
click at [147, 176] on textarea at bounding box center [177, 174] width 165 height 28
click at [127, 259] on div "Select an option" at bounding box center [176, 256] width 152 height 8
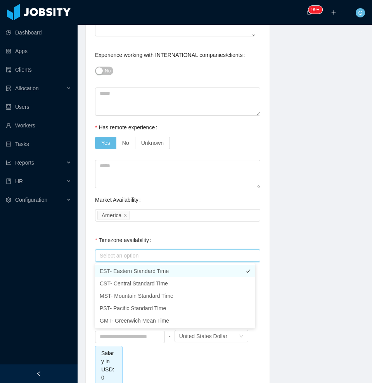
click at [122, 273] on li "EST- Eastern Standard Time" at bounding box center [175, 271] width 160 height 12
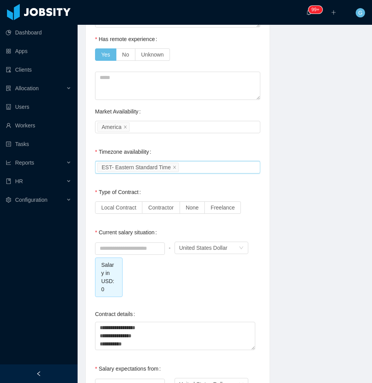
scroll to position [576, 0]
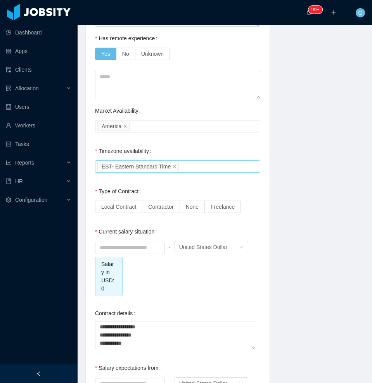
type input "*"
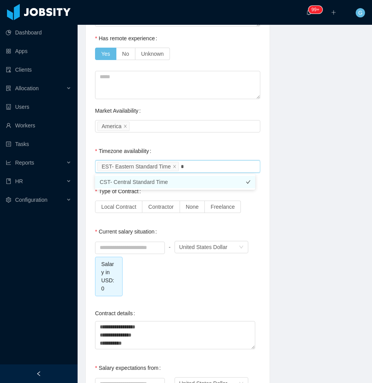
click at [189, 181] on li "CST- Central Standard Time" at bounding box center [175, 182] width 160 height 12
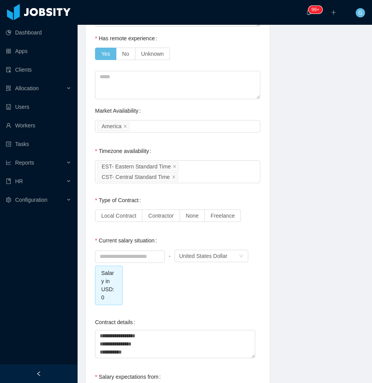
click at [93, 205] on div "Background Experience / Preferences Profile Soft Skills Language Notes General …" at bounding box center [178, 52] width 184 height 1091
click at [172, 214] on span "Contractor" at bounding box center [160, 216] width 25 height 6
click at [143, 254] on input at bounding box center [129, 257] width 69 height 12
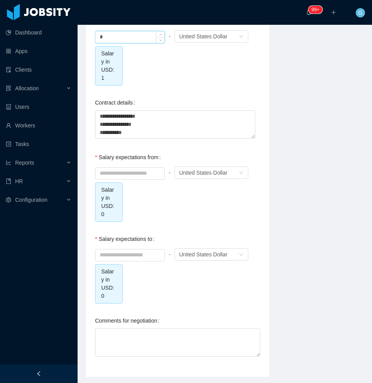
scroll to position [817, 0]
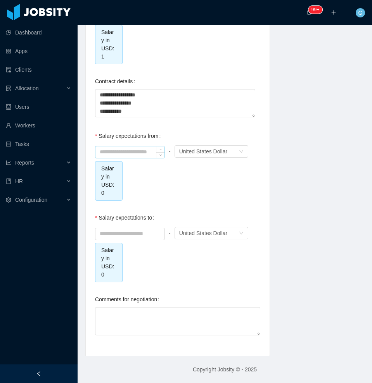
type input "****"
click at [133, 157] on input at bounding box center [129, 152] width 69 height 12
type input "*"
type input "*******"
click at [120, 231] on input at bounding box center [129, 234] width 69 height 12
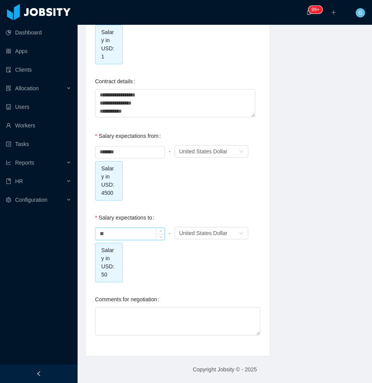
type input "*"
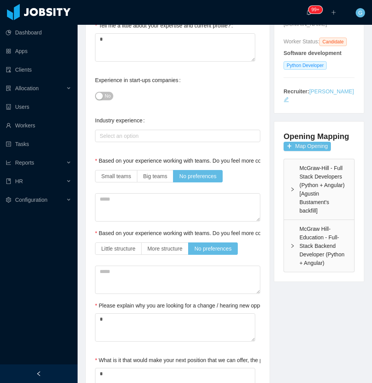
scroll to position [0, 0]
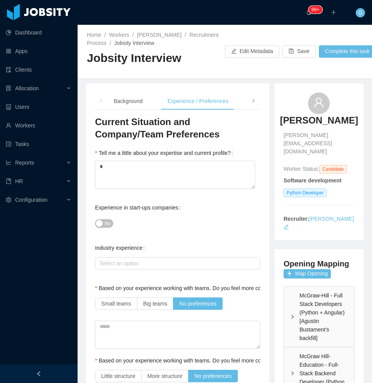
type input "*******"
click at [251, 104] on span at bounding box center [253, 101] width 5 height 8
click at [121, 100] on div "Profile" at bounding box center [126, 101] width 28 height 17
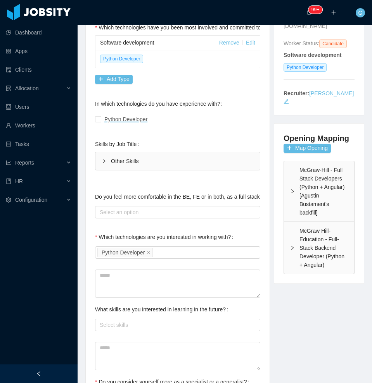
scroll to position [232, 0]
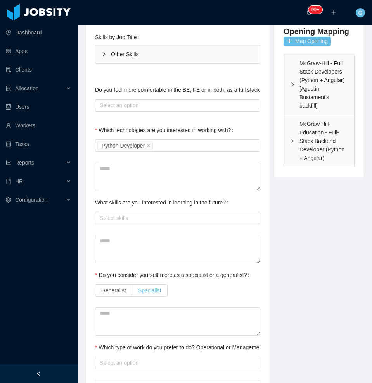
click at [143, 287] on span "Specialist" at bounding box center [149, 290] width 23 height 6
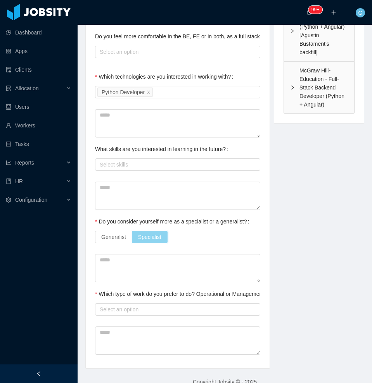
scroll to position [286, 0]
click at [118, 231] on label "Generalist" at bounding box center [113, 237] width 37 height 12
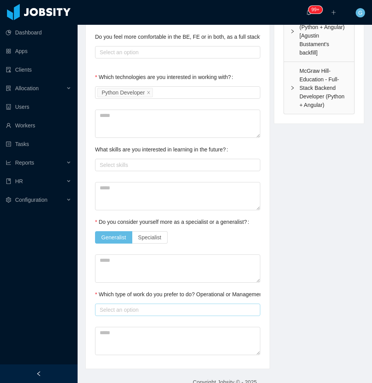
click at [140, 304] on div "Select an option" at bounding box center [176, 310] width 158 height 12
click at [135, 308] on li "Operational" at bounding box center [175, 312] width 160 height 12
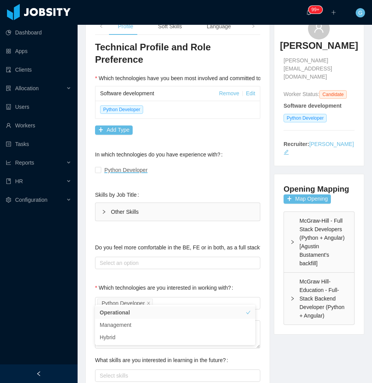
scroll to position [0, 0]
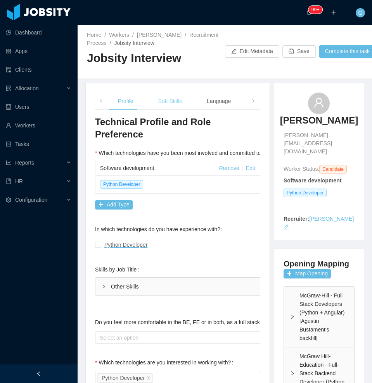
click at [171, 96] on div "Soft Skills" at bounding box center [170, 101] width 36 height 17
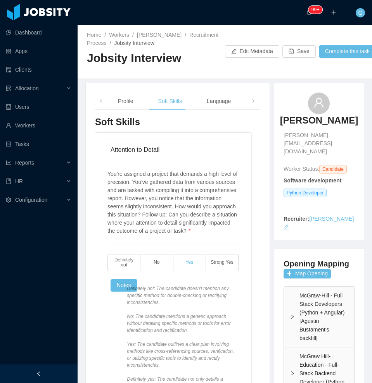
click at [190, 271] on label "Yes" at bounding box center [189, 262] width 33 height 17
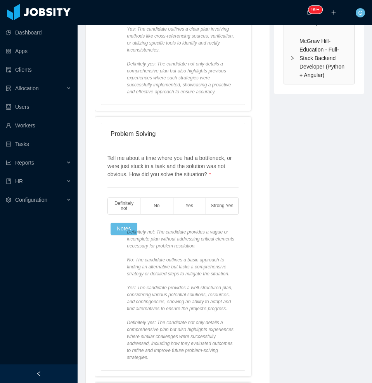
scroll to position [330, 0]
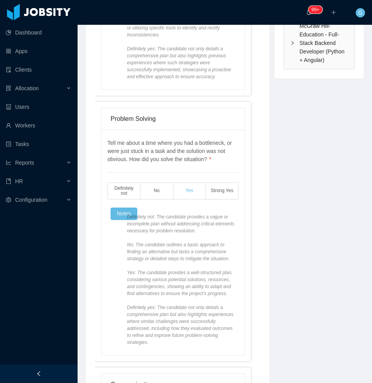
click at [185, 190] on label "Yes" at bounding box center [189, 190] width 33 height 17
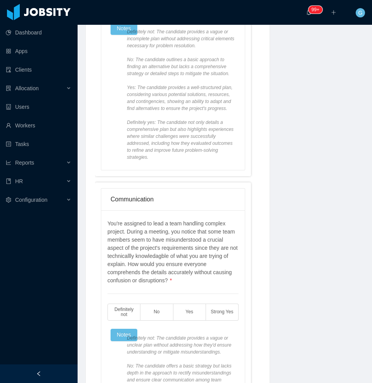
scroll to position [517, 0]
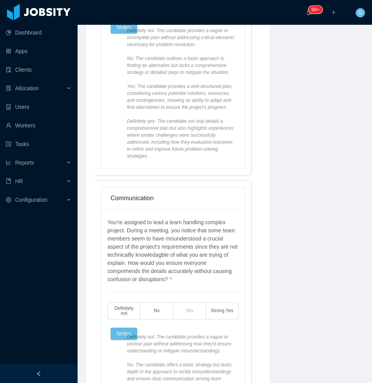
click at [188, 320] on label "Yes" at bounding box center [189, 311] width 33 height 17
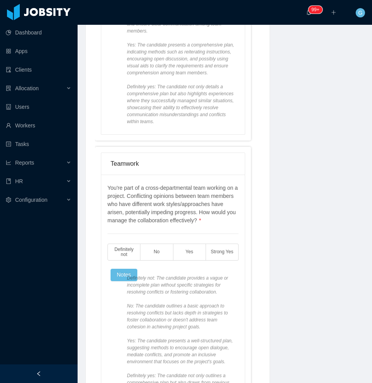
scroll to position [874, 0]
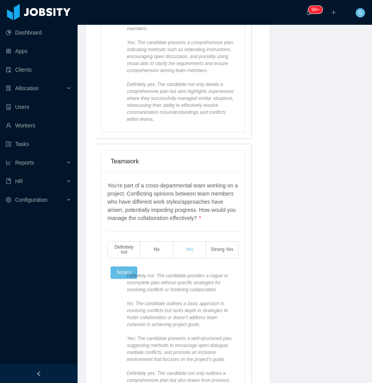
click at [189, 258] on label "Yes" at bounding box center [189, 249] width 33 height 17
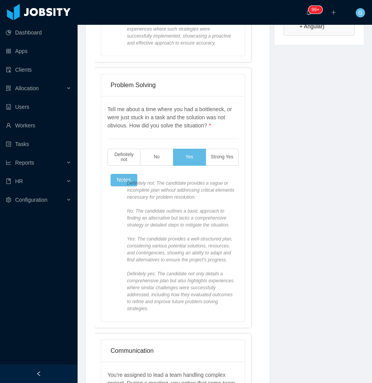
scroll to position [0, 0]
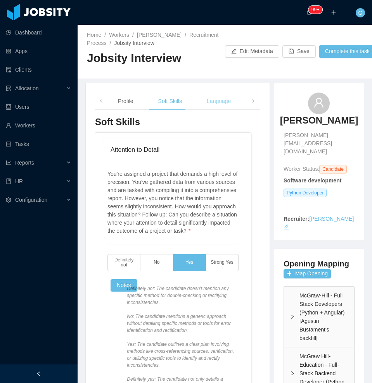
click at [209, 104] on div "Language" at bounding box center [218, 101] width 36 height 17
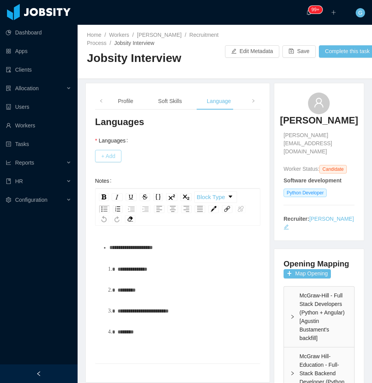
click at [113, 155] on button "+ Add" at bounding box center [108, 156] width 26 height 12
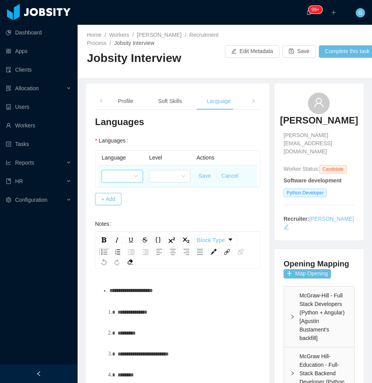
click at [125, 177] on div at bounding box center [119, 176] width 27 height 12
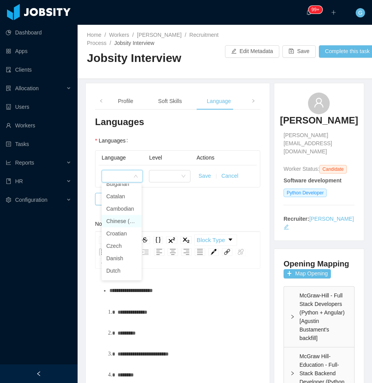
scroll to position [126, 0]
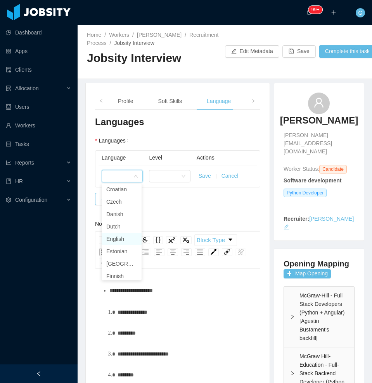
click at [117, 234] on li "English" at bounding box center [122, 239] width 40 height 12
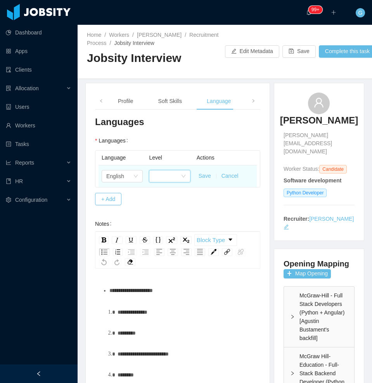
click at [162, 173] on div at bounding box center [166, 176] width 27 height 12
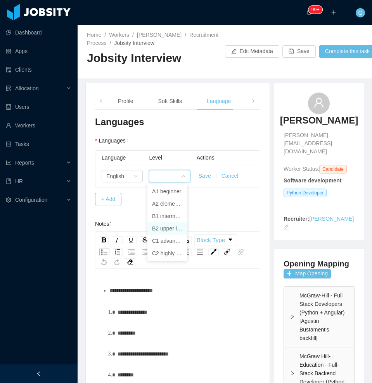
click at [158, 223] on li "B2 upper intermediate" at bounding box center [167, 228] width 40 height 12
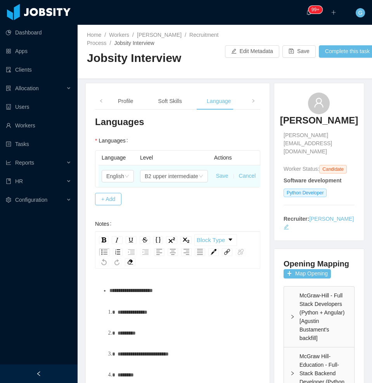
click at [219, 178] on button "Save" at bounding box center [222, 176] width 12 height 8
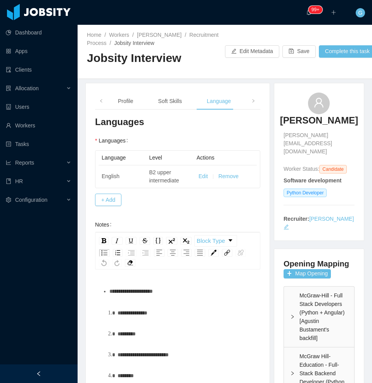
scroll to position [18, 0]
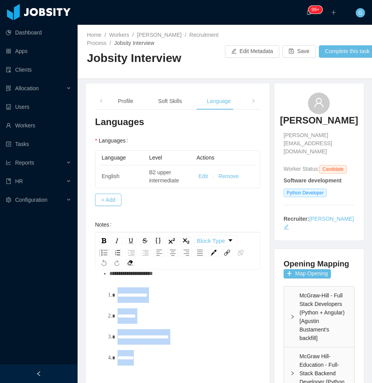
drag, startPoint x: 155, startPoint y: 378, endPoint x: 95, endPoint y: 302, distance: 96.6
click at [95, 302] on div "**********" at bounding box center [177, 340] width 165 height 136
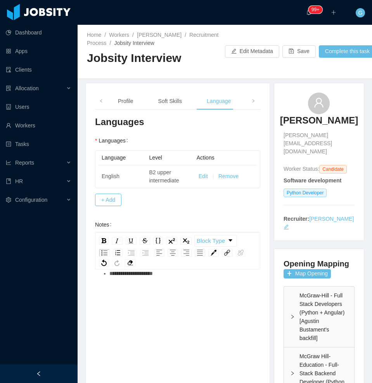
scroll to position [15, 0]
click at [247, 103] on span at bounding box center [253, 101] width 12 height 17
click at [228, 108] on div "Notes" at bounding box center [233, 101] width 27 height 17
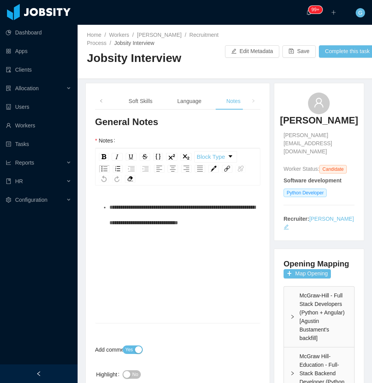
scroll to position [18, 0]
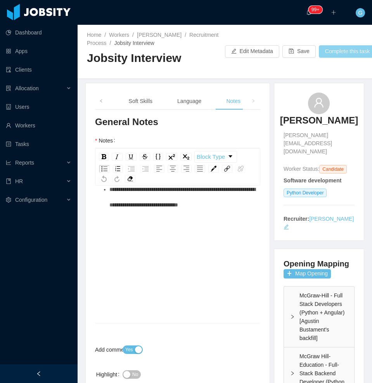
click at [341, 47] on button "Complete this task" at bounding box center [350, 51] width 65 height 12
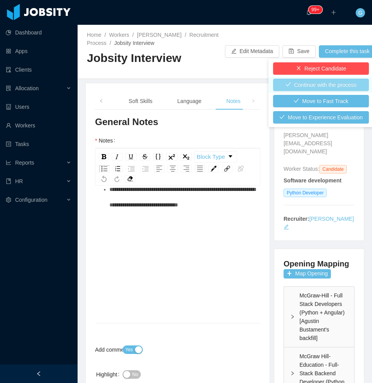
click at [315, 83] on button "Continue with the process" at bounding box center [321, 85] width 96 height 12
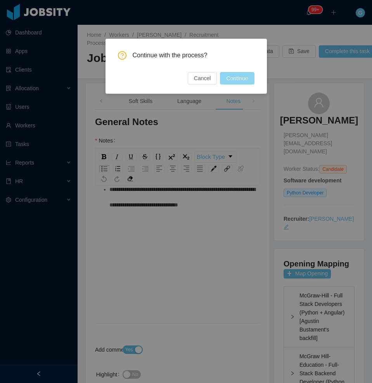
click at [241, 84] on button "Continue" at bounding box center [237, 78] width 34 height 12
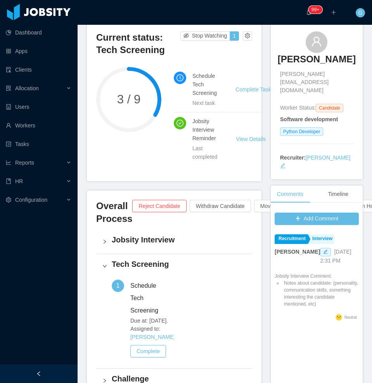
scroll to position [64, 0]
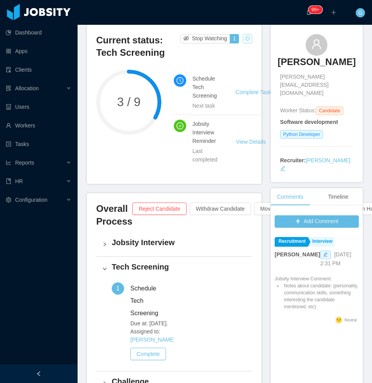
click at [243, 38] on button "button" at bounding box center [247, 38] width 9 height 9
click at [233, 65] on div "Change status" at bounding box center [225, 63] width 35 height 9
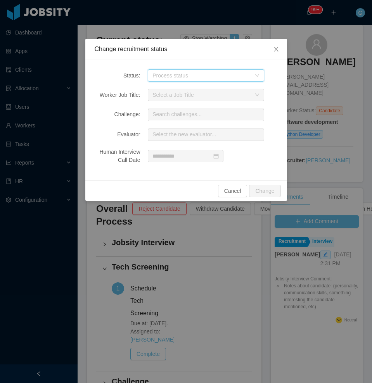
click at [198, 81] on div "Process status" at bounding box center [203, 76] width 102 height 12
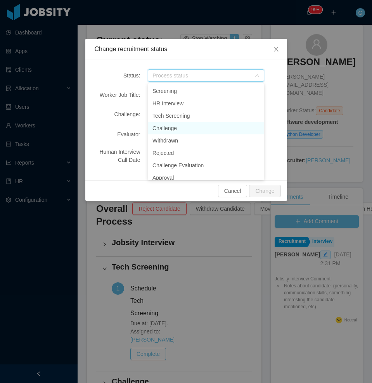
click at [182, 125] on li "Challenge" at bounding box center [206, 128] width 116 height 12
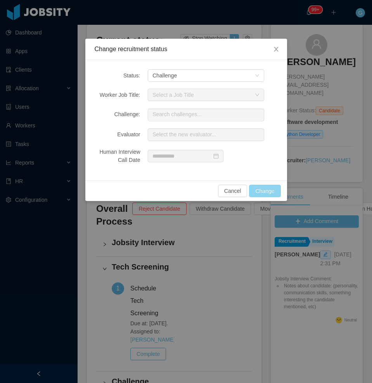
click at [257, 189] on button "Change" at bounding box center [264, 191] width 31 height 12
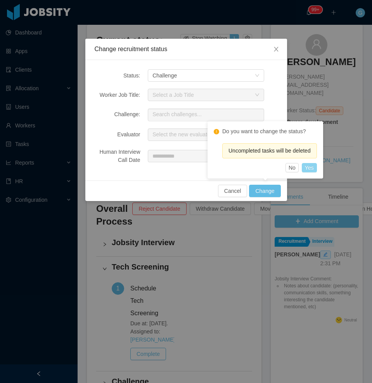
click at [310, 167] on button "Yes" at bounding box center [308, 167] width 15 height 9
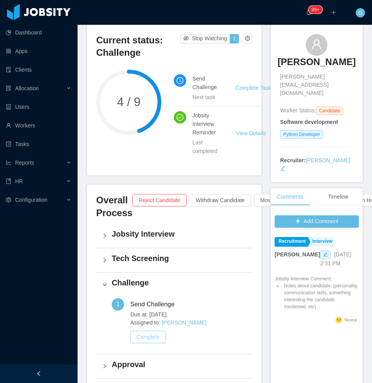
click at [145, 334] on button "Complete" at bounding box center [148, 337] width 36 height 12
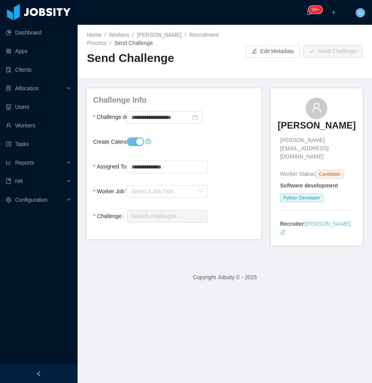
click at [156, 182] on form "**********" at bounding box center [174, 159] width 162 height 129
click at [153, 193] on div "Select a Job Title" at bounding box center [162, 192] width 63 height 8
click at [145, 224] on li "Python Developer" at bounding box center [165, 219] width 79 height 12
type input "**********"
click at [151, 220] on input "text" at bounding box center [167, 216] width 81 height 12
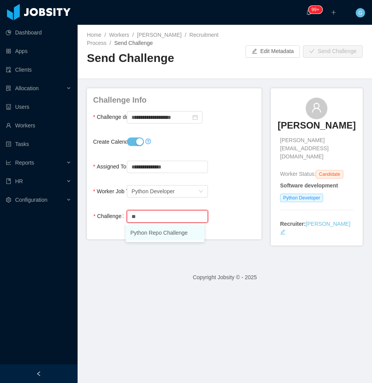
click at [146, 234] on li "Python Repo Challenge" at bounding box center [165, 232] width 79 height 15
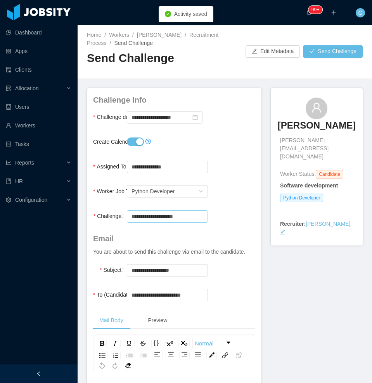
type input "**********"
click at [135, 147] on div at bounding box center [167, 141] width 81 height 15
click at [135, 144] on button "Create Calendar Event?" at bounding box center [135, 142] width 17 height 9
click at [319, 54] on button "Send Challenge" at bounding box center [333, 51] width 60 height 12
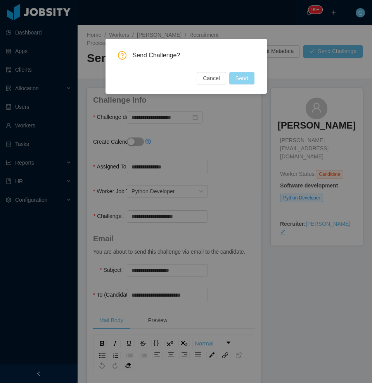
click at [241, 83] on button "Send" at bounding box center [241, 78] width 25 height 12
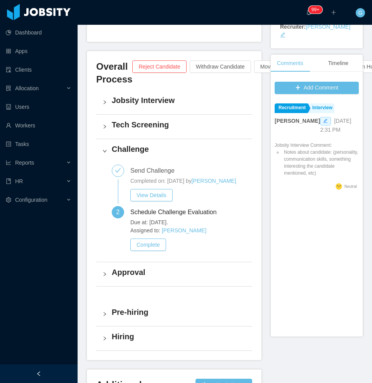
scroll to position [198, 0]
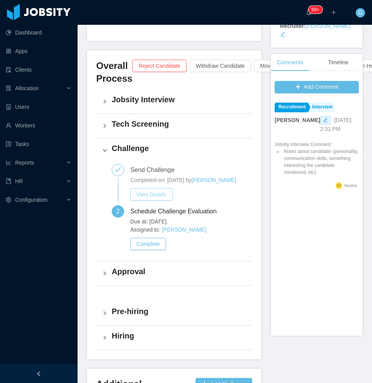
click at [169, 201] on button "View Details" at bounding box center [151, 194] width 42 height 12
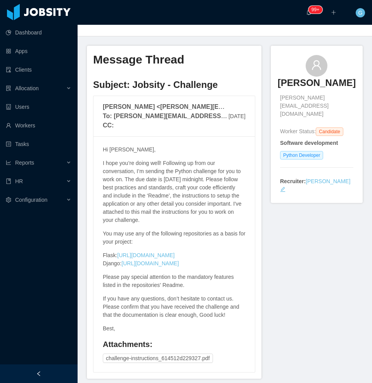
scroll to position [74, 0]
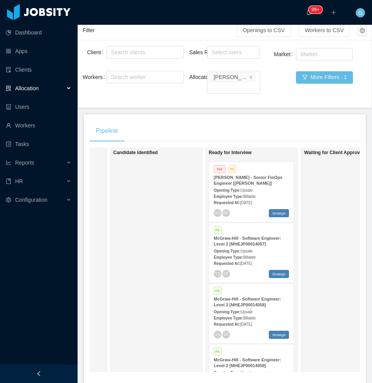
scroll to position [36, 0]
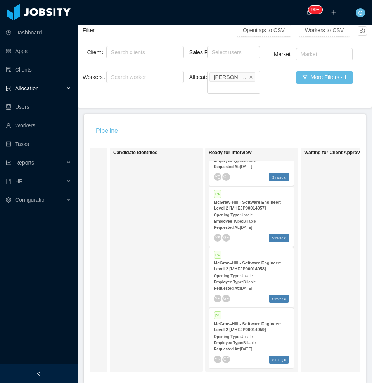
click at [268, 342] on div "Employee Type: Billable" at bounding box center [250, 343] width 75 height 8
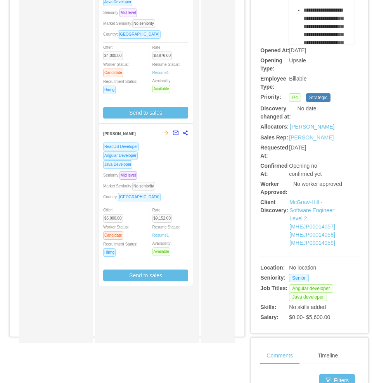
scroll to position [176, 0]
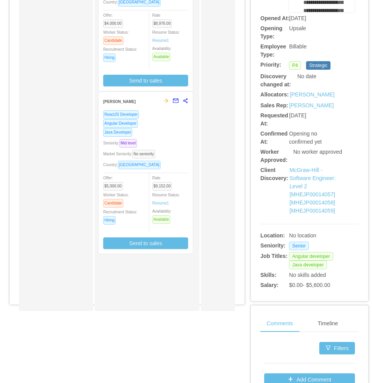
click at [157, 155] on span "Market Seniority: No seniority" at bounding box center [130, 154] width 55 height 4
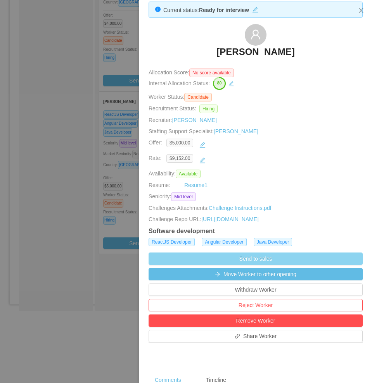
scroll to position [13, 0]
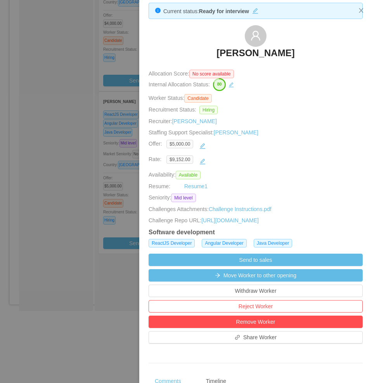
click at [108, 177] on div at bounding box center [186, 191] width 372 height 383
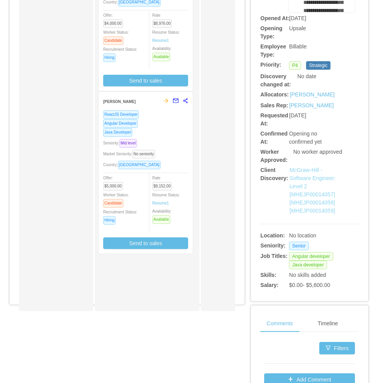
click at [294, 213] on link "McGraw-Hill - Software Engineer: Level 2 [MHEJP00014057] [MHEJP00014058] [MHEJP…" at bounding box center [312, 190] width 46 height 47
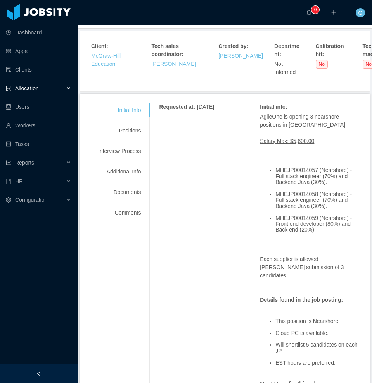
scroll to position [141, 0]
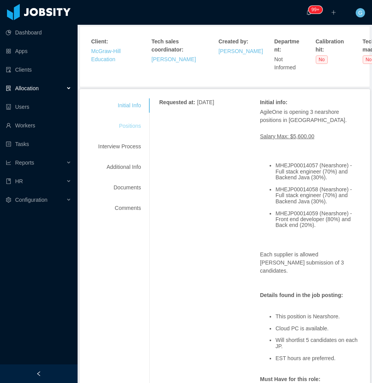
click at [124, 132] on div "Positions" at bounding box center [119, 126] width 61 height 14
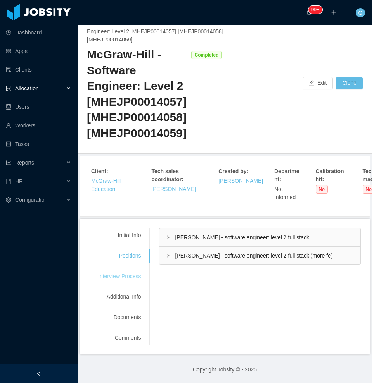
click at [129, 272] on div "Interview Process" at bounding box center [119, 276] width 61 height 14
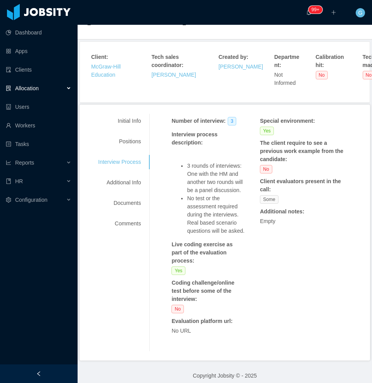
scroll to position [140, 0]
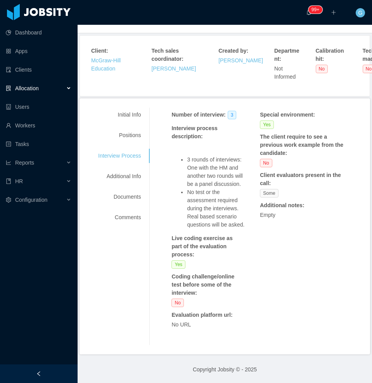
click at [298, 342] on div "Number of interview : 3 Interview process description : 3 rounds of interviews:…" at bounding box center [259, 226] width 201 height 237
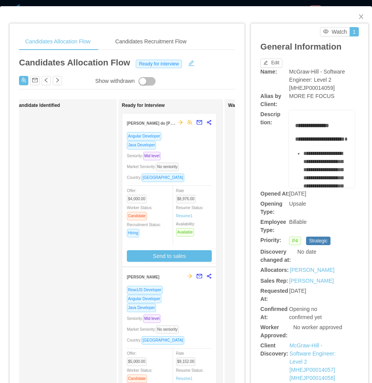
scroll to position [60, 0]
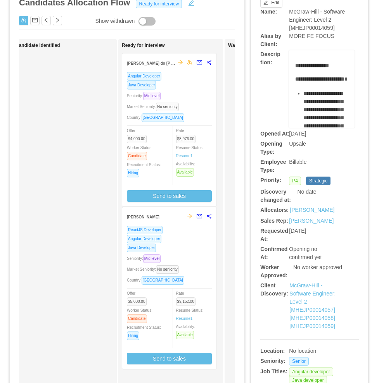
click at [193, 276] on div "Country: Brazil" at bounding box center [169, 280] width 85 height 9
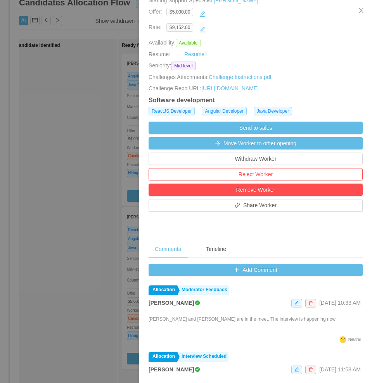
scroll to position [145, 0]
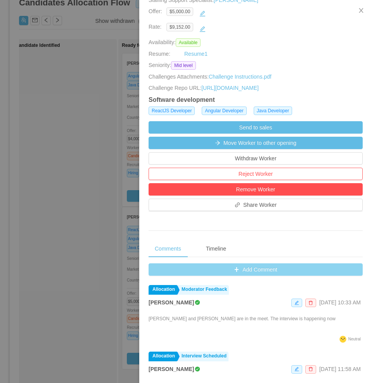
click at [246, 276] on button "Add Comment" at bounding box center [255, 269] width 214 height 12
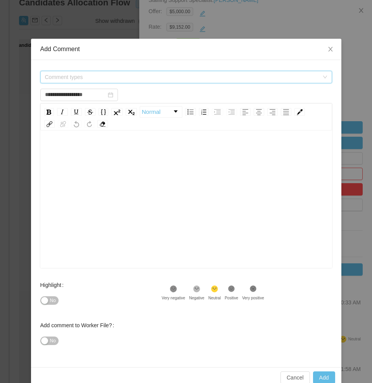
click at [70, 73] on span "Comment types" at bounding box center [182, 77] width 274 height 8
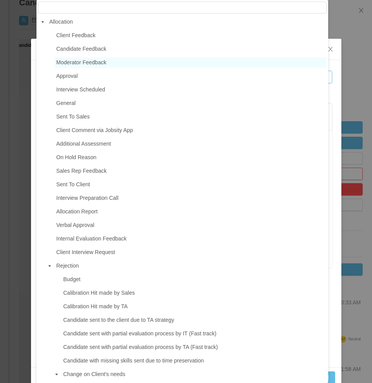
click at [93, 65] on span "Moderator Feedback" at bounding box center [81, 62] width 50 height 6
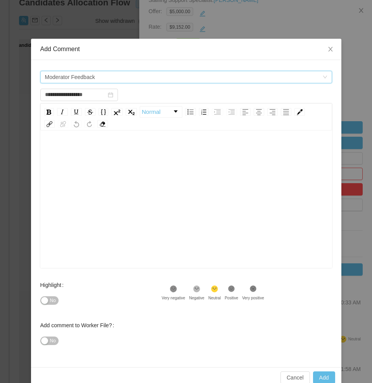
click at [93, 76] on span "Moderator Feedback" at bounding box center [183, 77] width 277 height 12
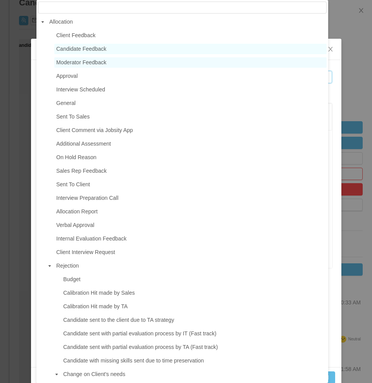
click at [93, 50] on span "Candidate Feedback" at bounding box center [81, 49] width 50 height 6
type input "**********"
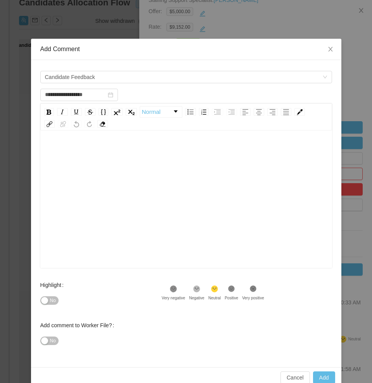
click at [87, 135] on div "rdw-wrapper" at bounding box center [185, 201] width 291 height 136
click at [81, 148] on div "rdw-editor" at bounding box center [185, 151] width 279 height 15
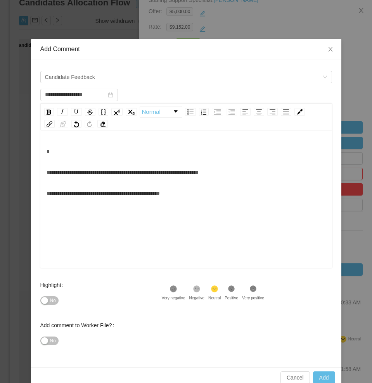
click at [44, 302] on button "No" at bounding box center [49, 300] width 18 height 9
click at [45, 344] on button "No" at bounding box center [49, 341] width 18 height 9
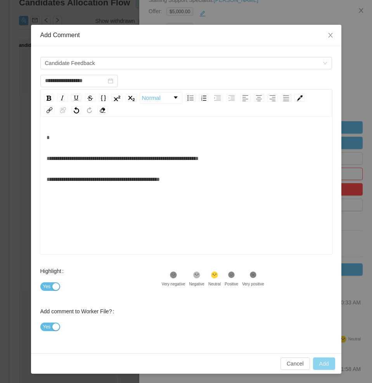
click at [321, 364] on button "Add" at bounding box center [324, 364] width 22 height 12
type input "**********"
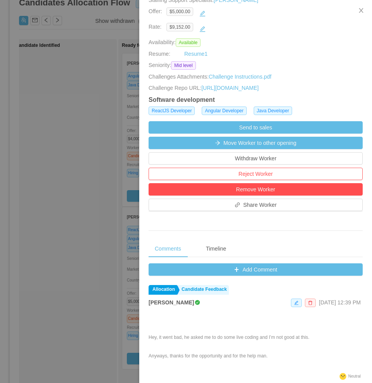
scroll to position [0, 0]
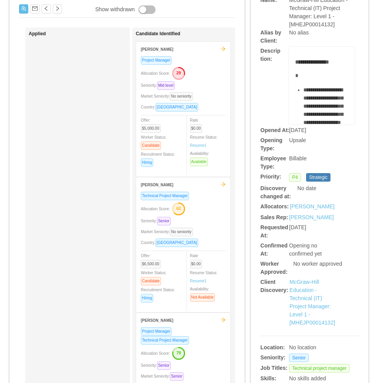
scroll to position [74, 0]
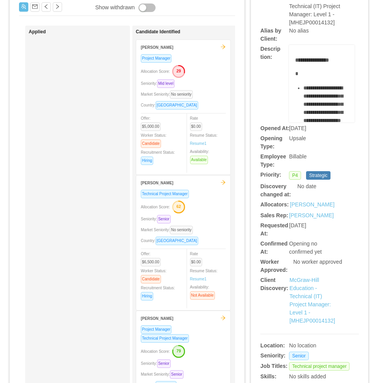
click at [293, 308] on div "McGraw-Hill Education - Technical (IT) Project Manager: Level 1 - [MHEJP0001413…" at bounding box center [313, 300] width 49 height 49
click at [293, 307] on link "McGraw-Hill Education - Technical (IT) Project Manager: Level 1 - [MHEJP0001413…" at bounding box center [312, 300] width 46 height 47
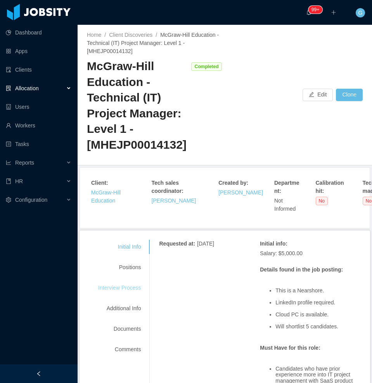
click at [124, 290] on div "Interview Process" at bounding box center [119, 288] width 61 height 14
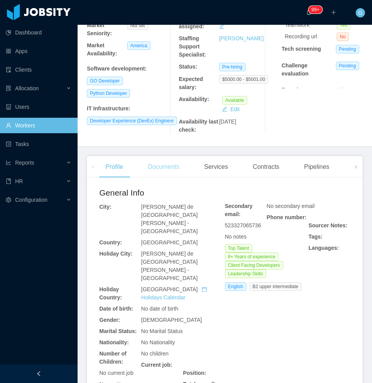
scroll to position [118, 0]
click at [168, 177] on div "Documents" at bounding box center [163, 167] width 44 height 22
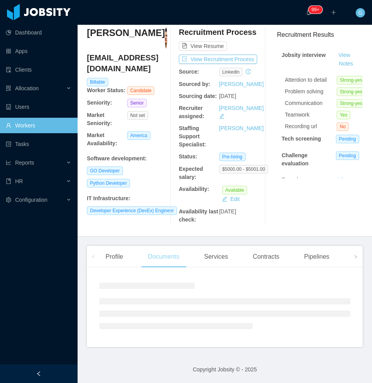
scroll to position [46, 0]
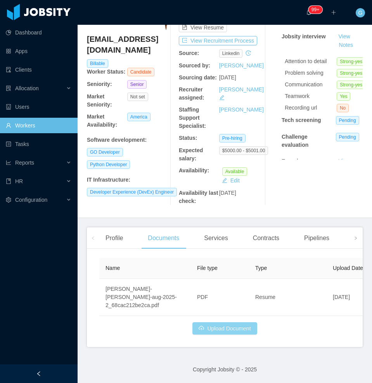
click at [229, 329] on button "Upload Document" at bounding box center [224, 328] width 64 height 12
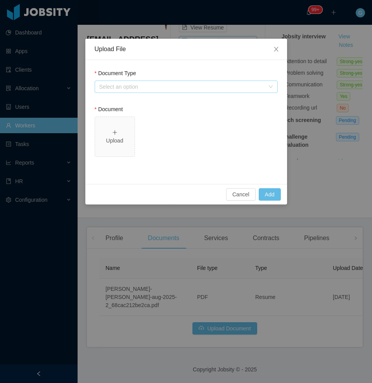
click at [132, 86] on div "Select an option" at bounding box center [181, 87] width 165 height 8
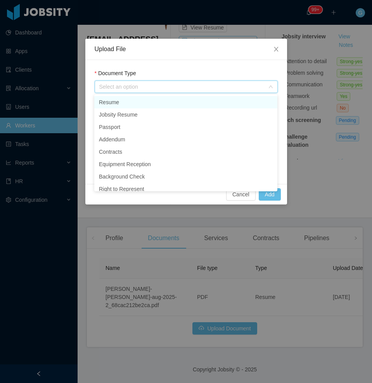
click at [132, 86] on div "Select an option" at bounding box center [181, 87] width 165 height 8
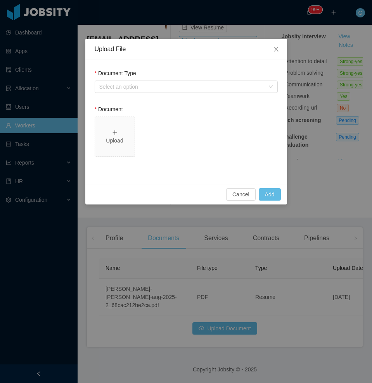
click at [129, 96] on div "Document Type Select an option" at bounding box center [186, 82] width 183 height 27
click at [130, 86] on div "Select an option" at bounding box center [181, 87] width 165 height 8
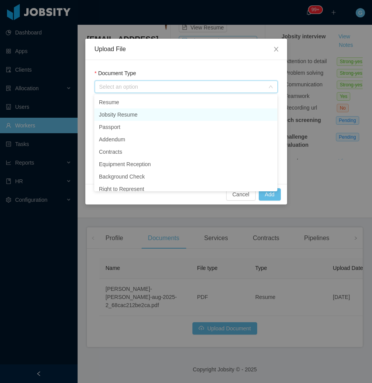
click at [129, 114] on li "Jobsity Resume" at bounding box center [185, 114] width 183 height 12
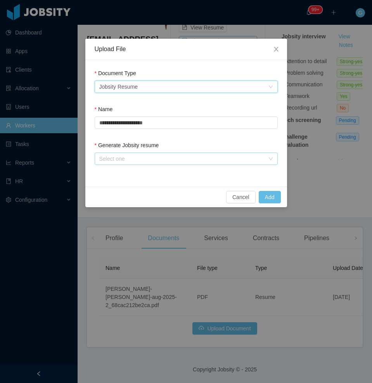
click at [122, 155] on div "Select one" at bounding box center [181, 159] width 165 height 8
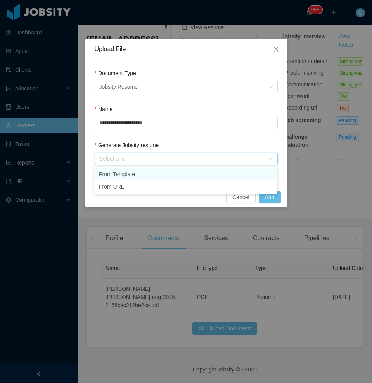
click at [123, 171] on li "From Template" at bounding box center [185, 174] width 183 height 12
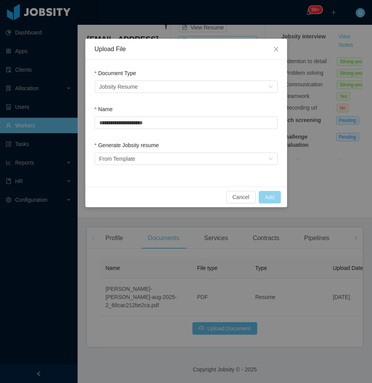
click at [272, 201] on button "Add" at bounding box center [269, 197] width 22 height 12
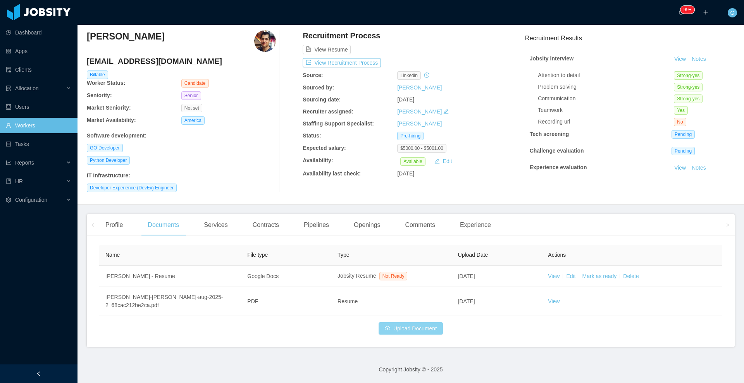
scroll to position [24, 0]
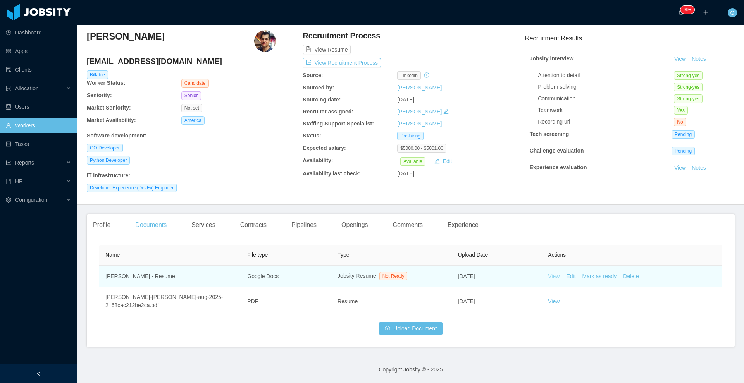
click at [371, 274] on link "View" at bounding box center [554, 276] width 12 height 6
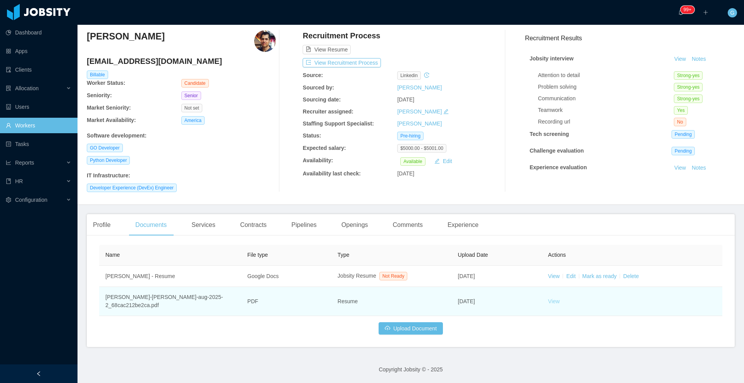
click at [371, 298] on link "View" at bounding box center [554, 301] width 12 height 6
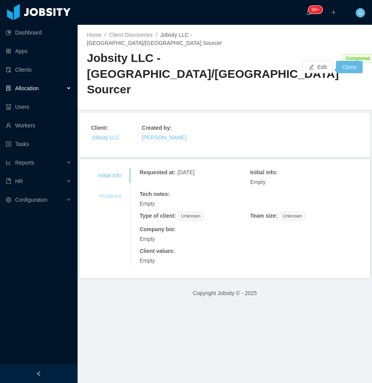
click at [112, 196] on div "Positions" at bounding box center [110, 196] width 42 height 14
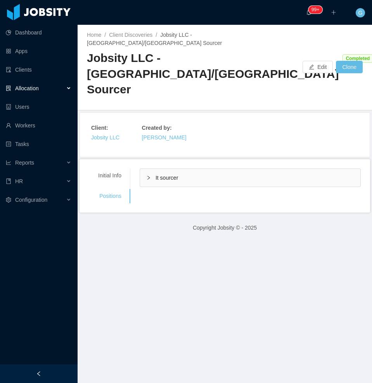
click at [195, 176] on div "It sourcer" at bounding box center [250, 178] width 220 height 18
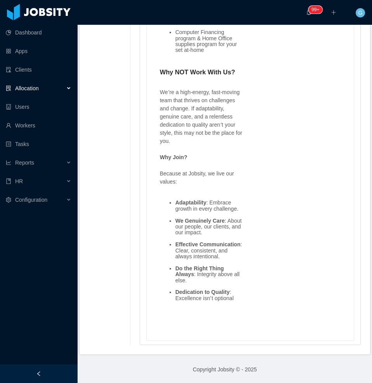
scroll to position [1703, 0]
click at [238, 259] on li "Effective Communication : Clear, consistent, and always intentional." at bounding box center [208, 251] width 67 height 18
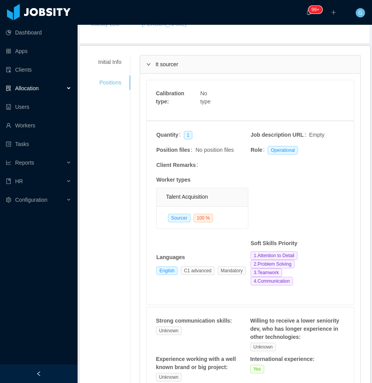
scroll to position [0, 0]
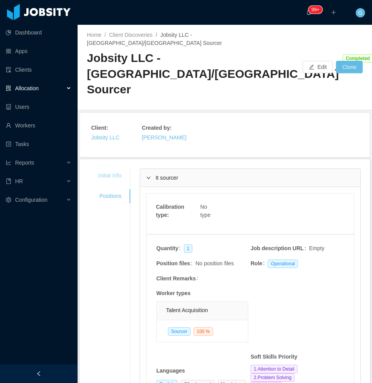
click at [103, 172] on div "Initial Info" at bounding box center [110, 176] width 42 height 14
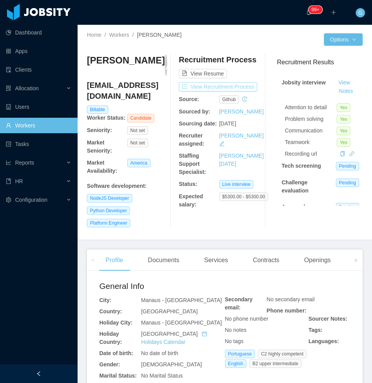
click at [237, 90] on button "View Recruitment Process" at bounding box center [218, 86] width 78 height 9
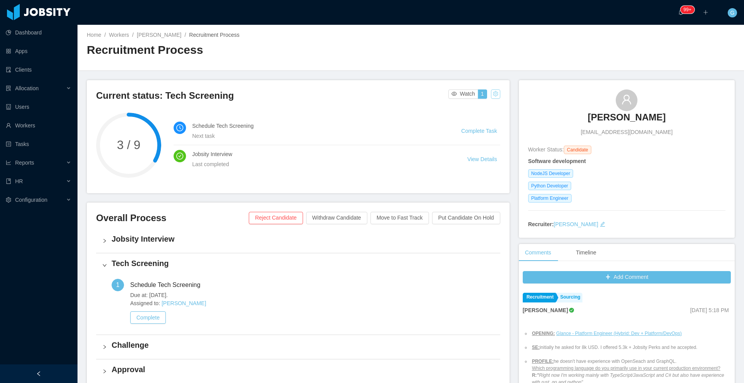
click at [371, 97] on button "button" at bounding box center [495, 93] width 9 height 9
click at [371, 120] on div "Change status" at bounding box center [473, 118] width 35 height 9
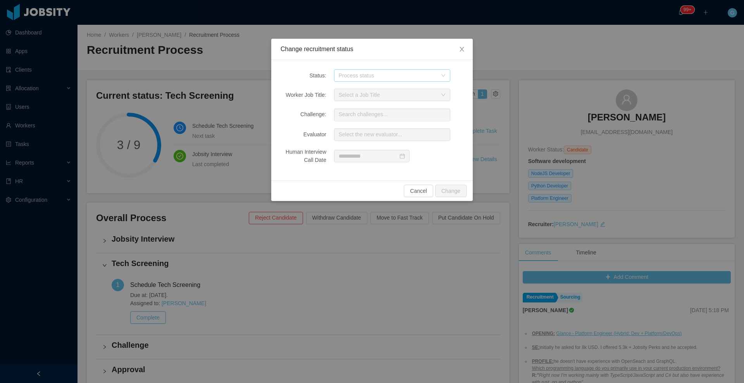
click at [371, 73] on div "Process status" at bounding box center [388, 76] width 98 height 8
click at [371, 128] on li "Challenge" at bounding box center [392, 128] width 116 height 12
click at [371, 188] on button "Change" at bounding box center [450, 191] width 31 height 12
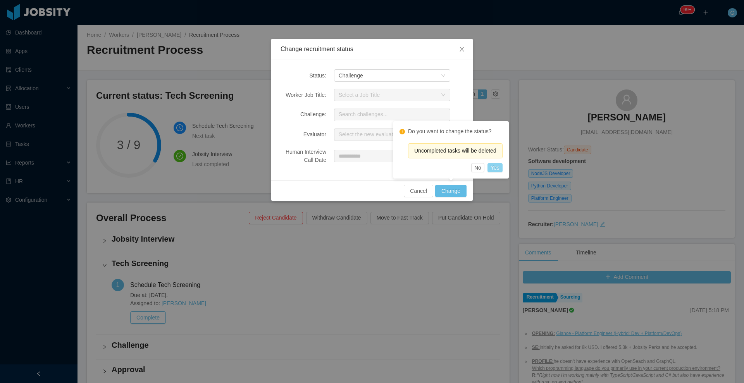
click at [371, 169] on button "Yes" at bounding box center [494, 167] width 15 height 9
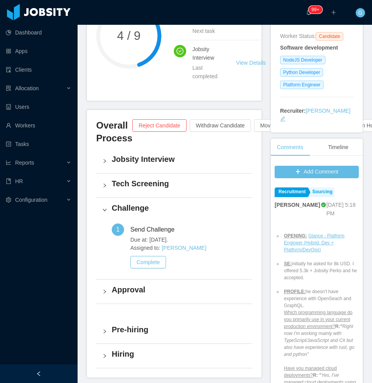
scroll to position [132, 0]
